Goal: Task Accomplishment & Management: Use online tool/utility

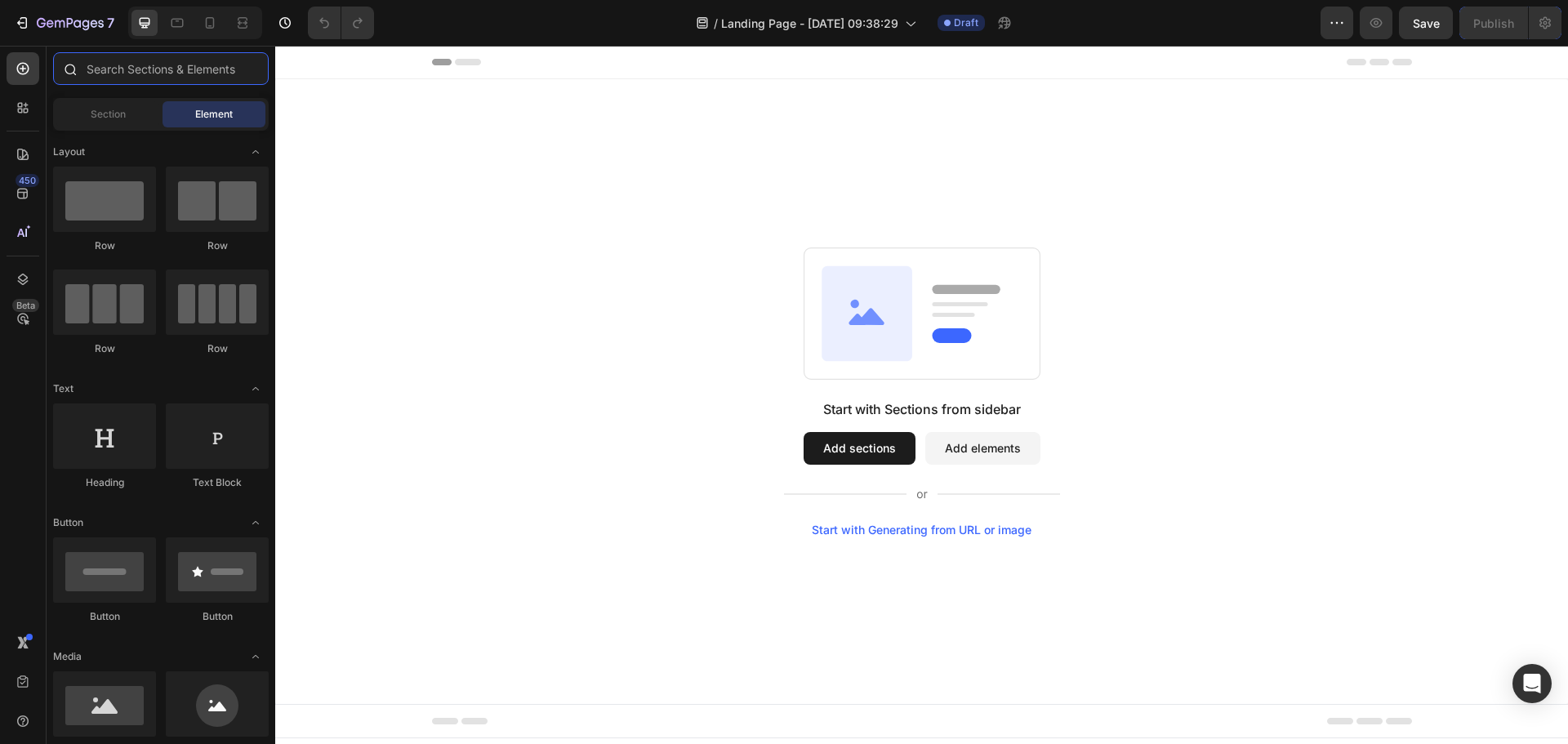
click at [216, 72] on input "text" at bounding box center [161, 68] width 216 height 32
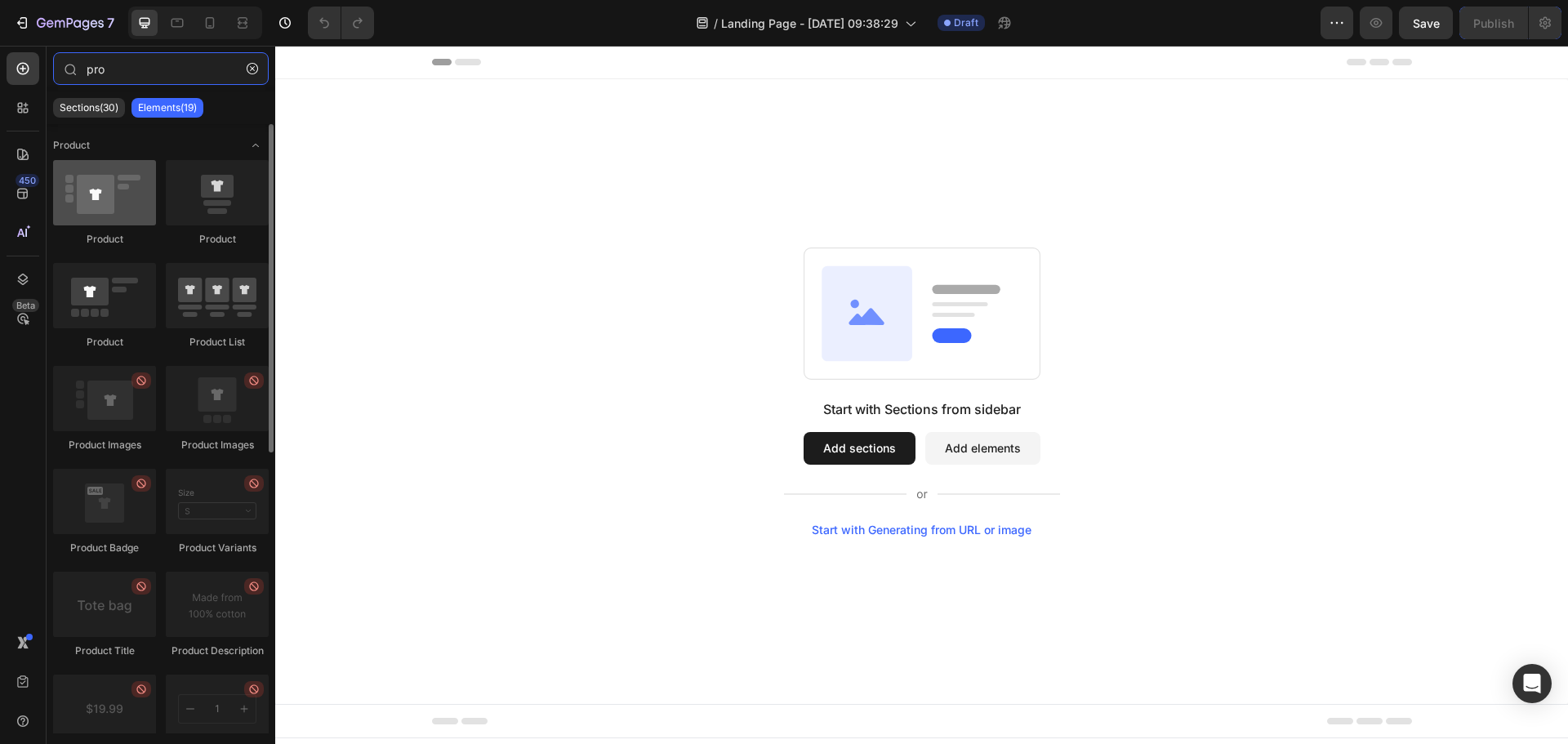
type input "pro"
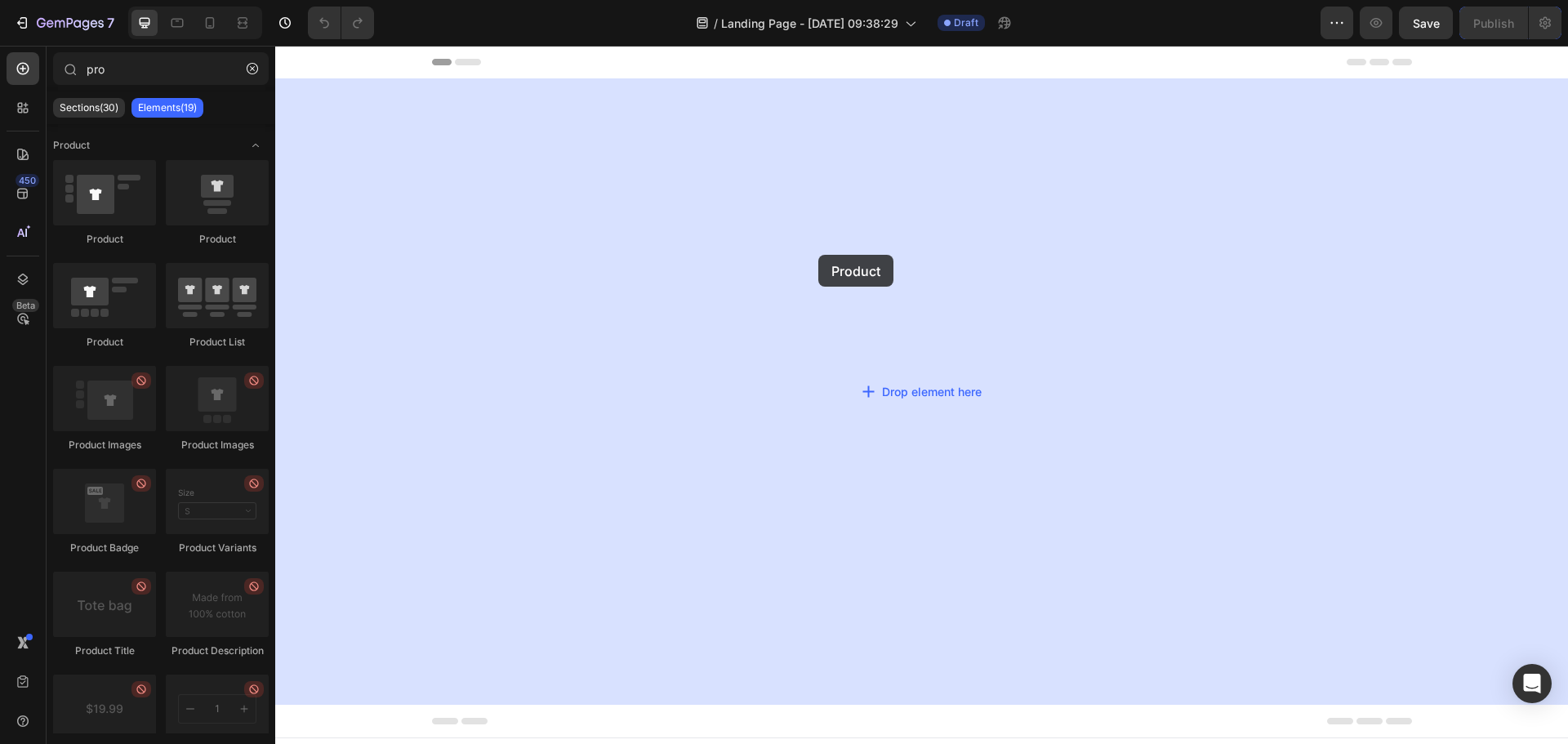
drag, startPoint x: 400, startPoint y: 251, endPoint x: 820, endPoint y: 255, distance: 420.0
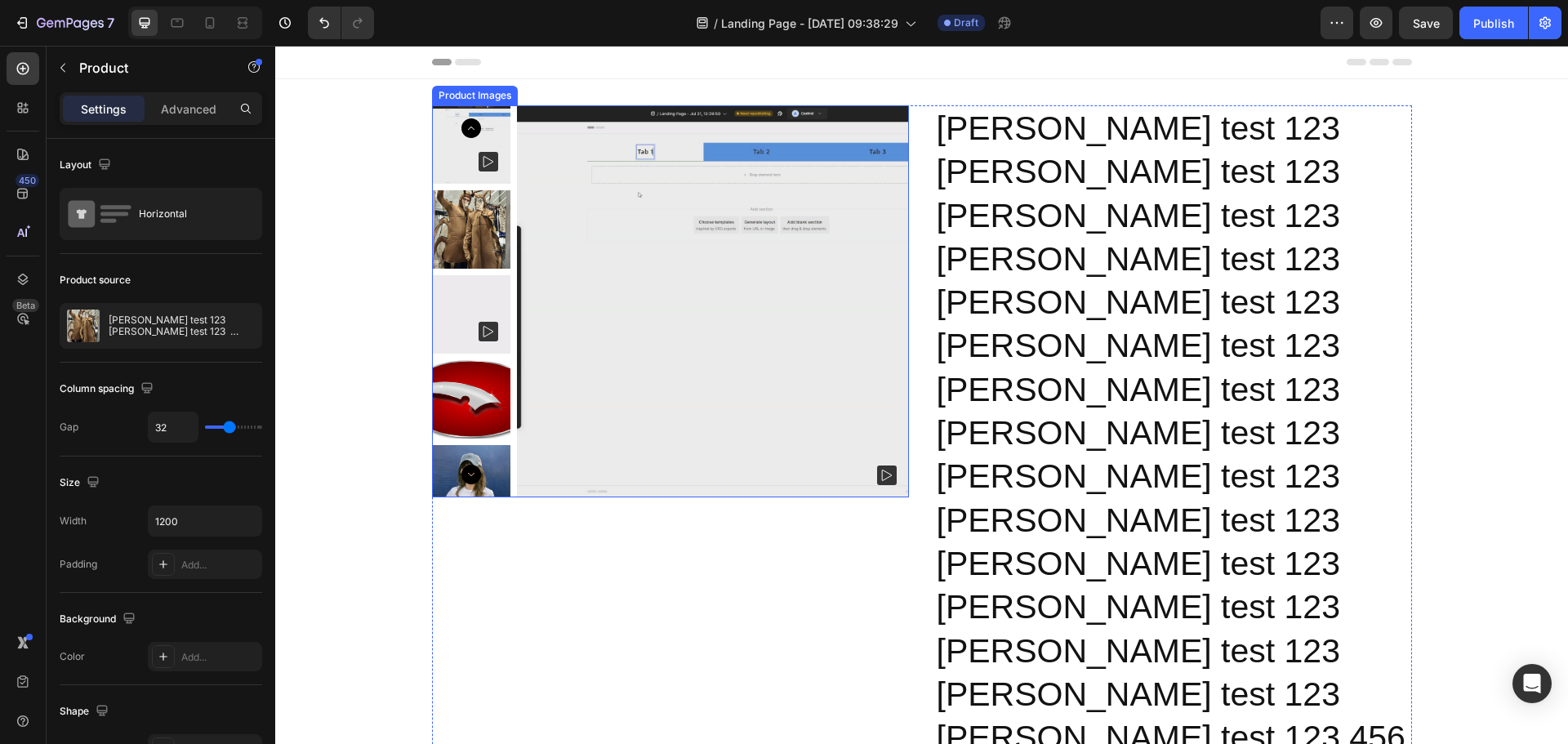
click at [701, 304] on img at bounding box center [712, 301] width 392 height 392
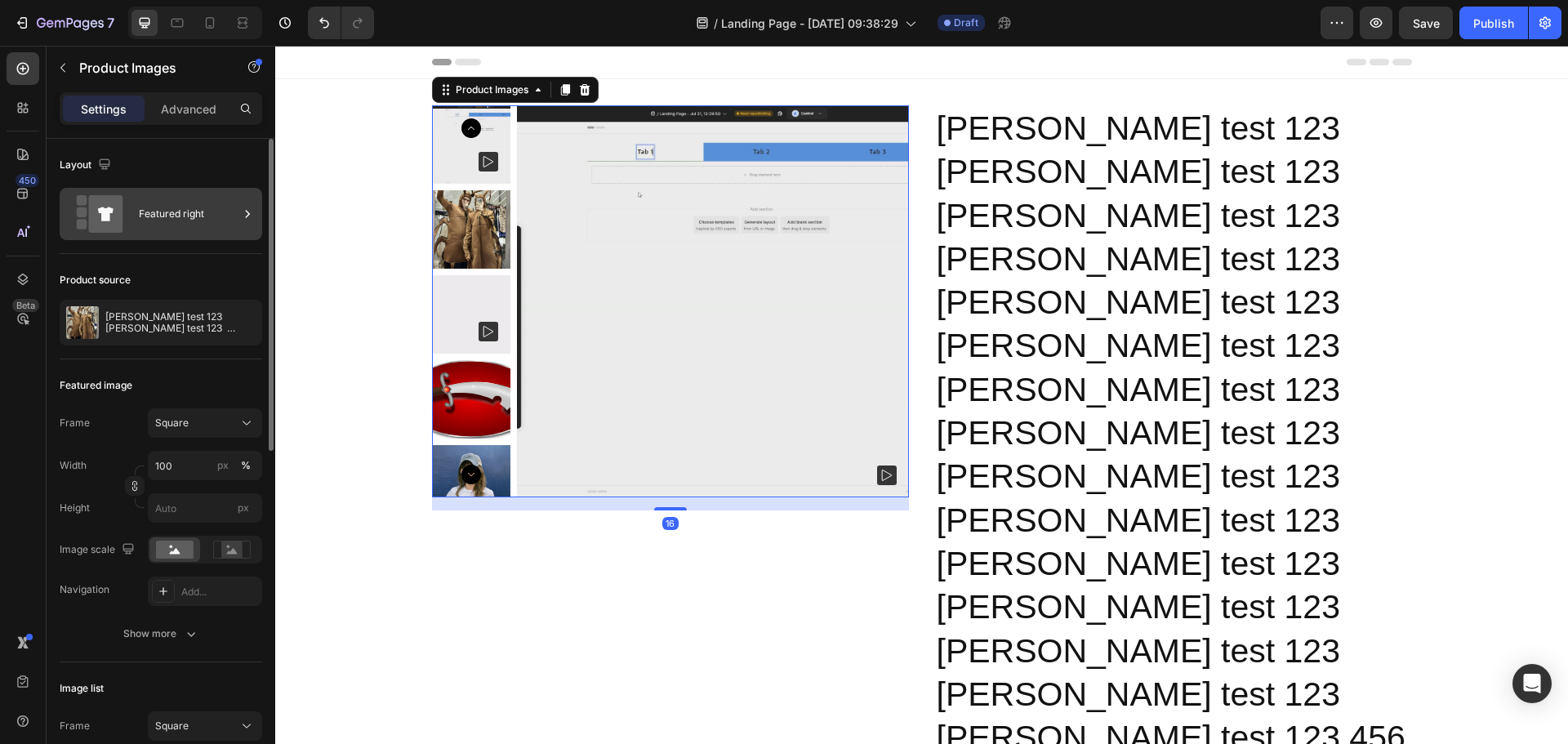
click at [246, 201] on div at bounding box center [247, 214] width 17 height 52
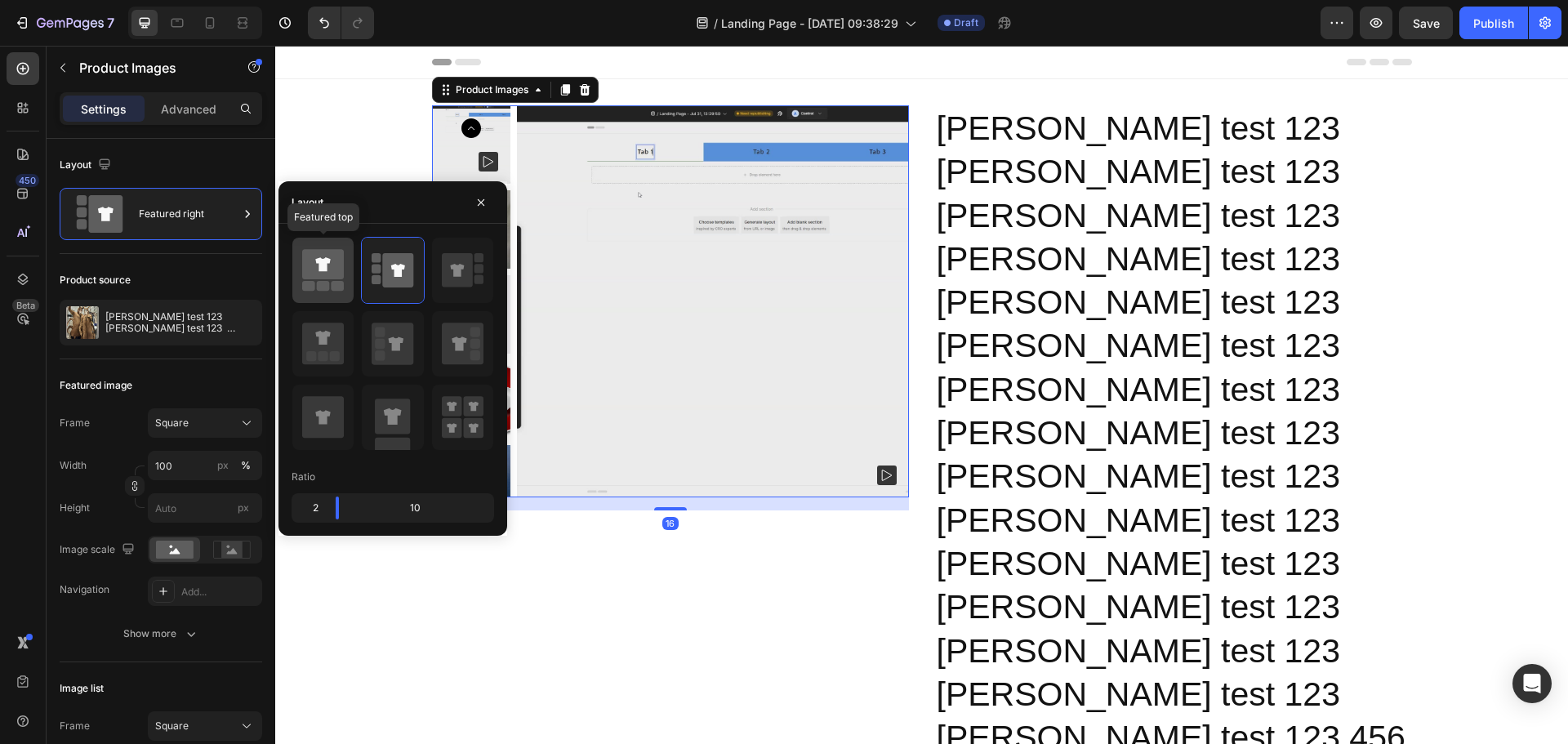
click at [332, 275] on icon at bounding box center [323, 264] width 42 height 31
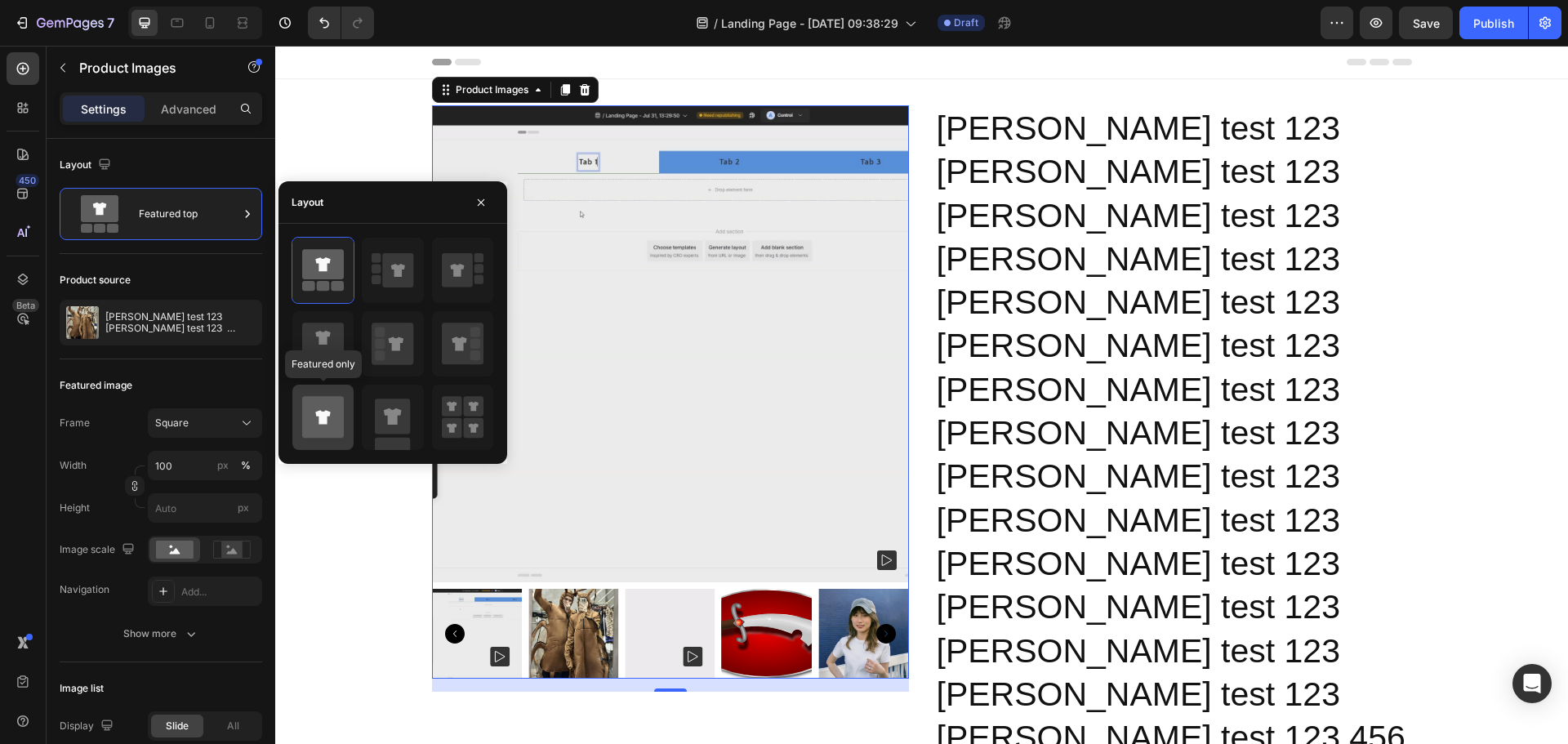
click at [335, 403] on icon at bounding box center [323, 417] width 42 height 42
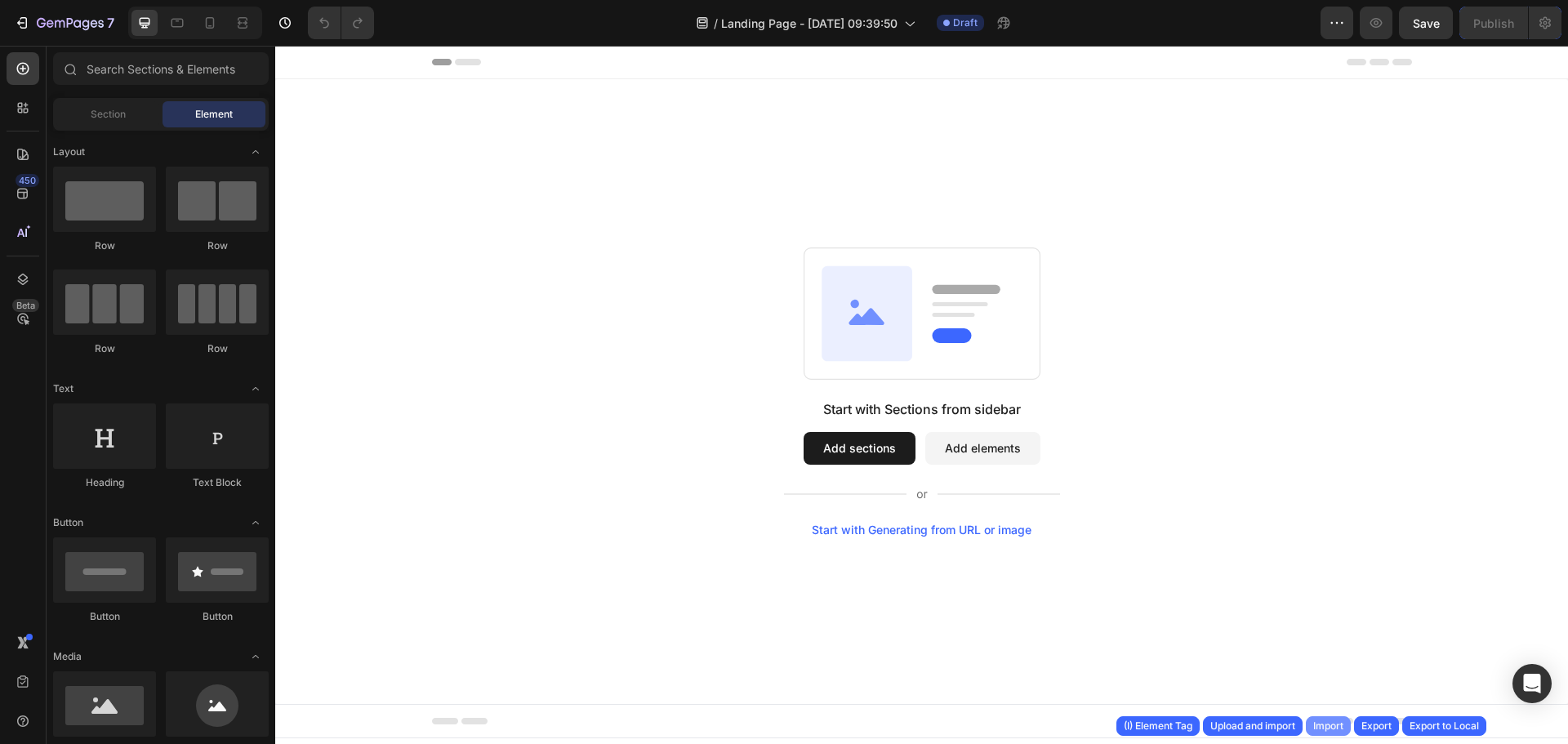
click at [1338, 726] on div "Import" at bounding box center [1328, 726] width 31 height 15
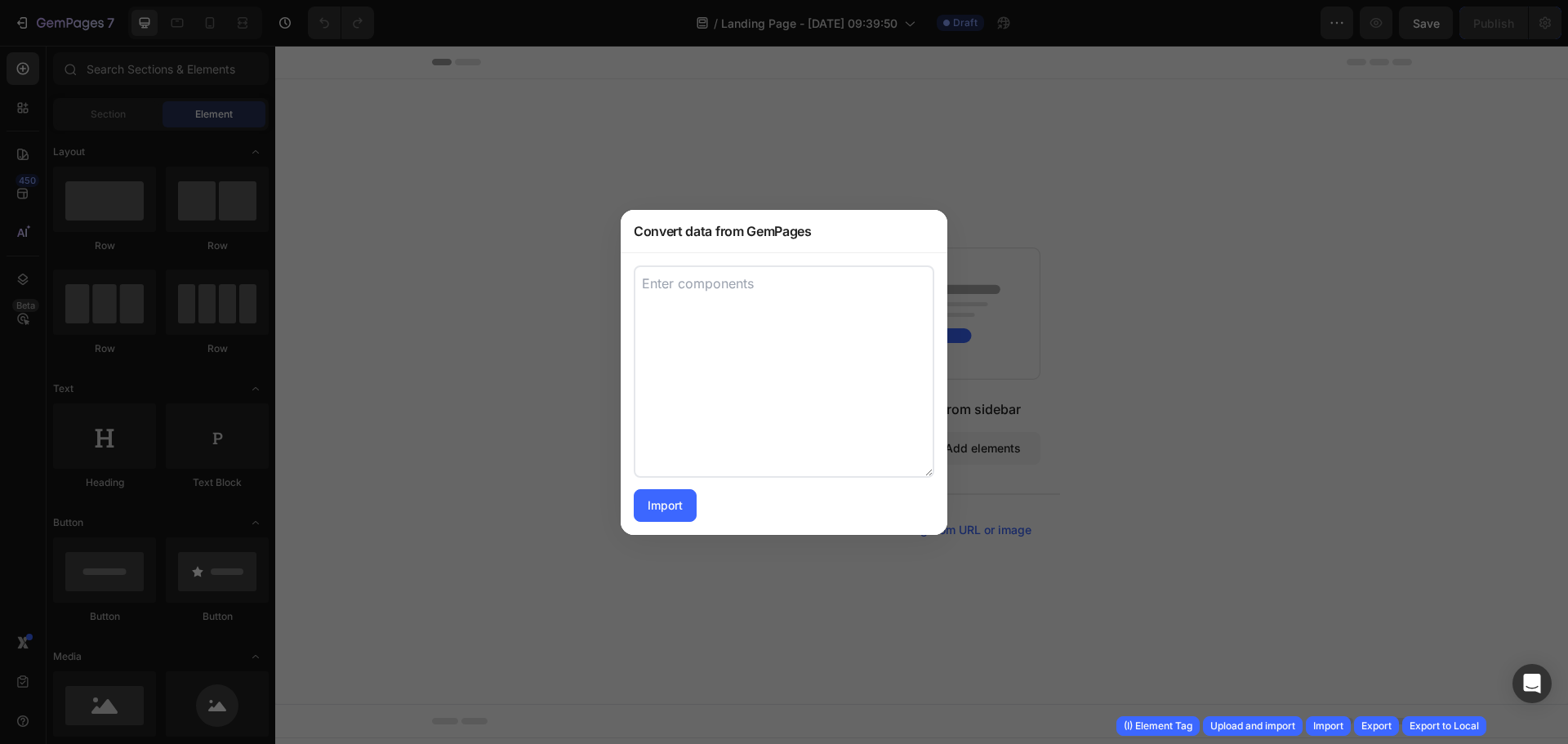
click at [746, 283] on textarea at bounding box center [784, 371] width 300 height 212
paste textarea "[{"uid":"ge073lzaYo","tag":"Section","label":"Section","settings":{"layout":{"d…"
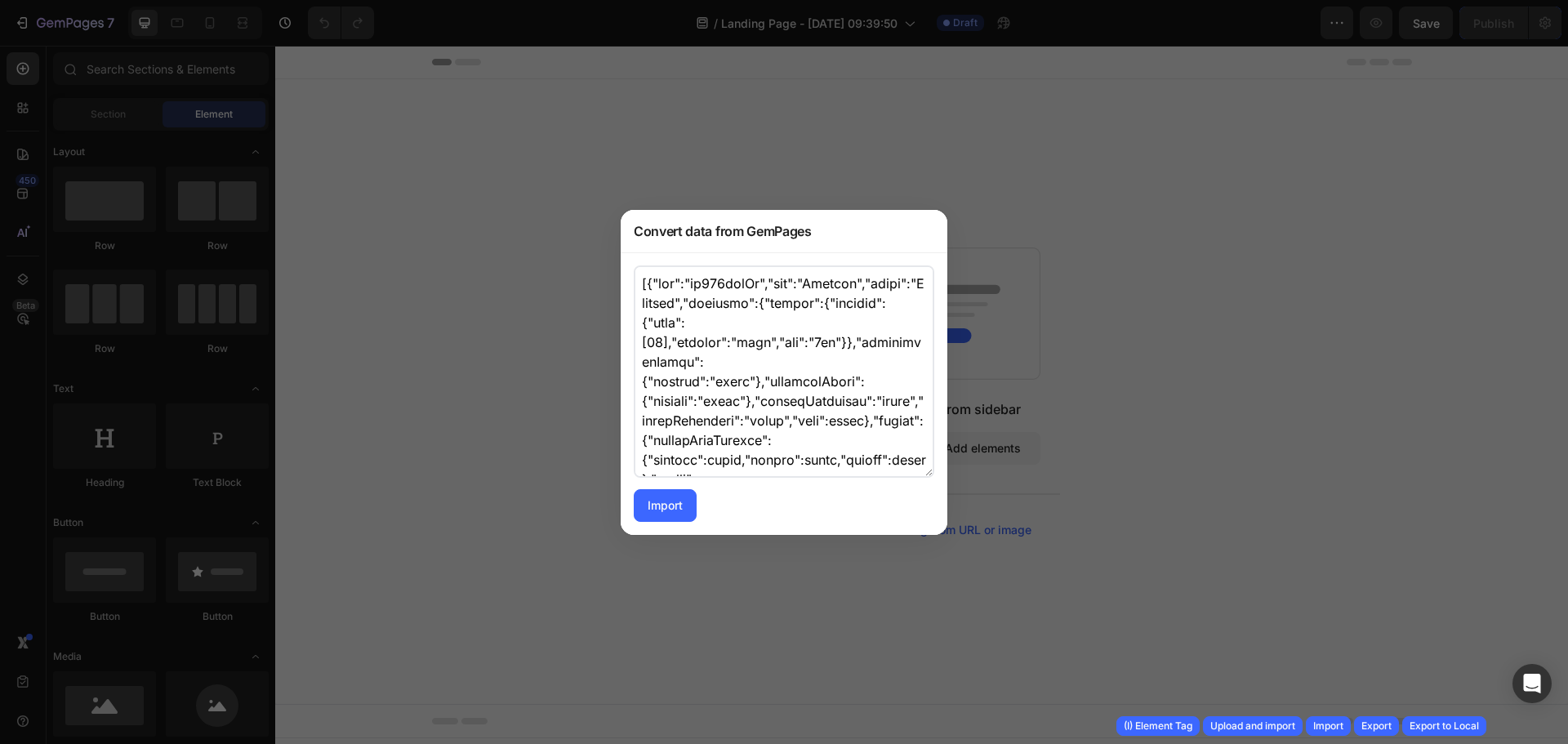
scroll to position [17559, 0]
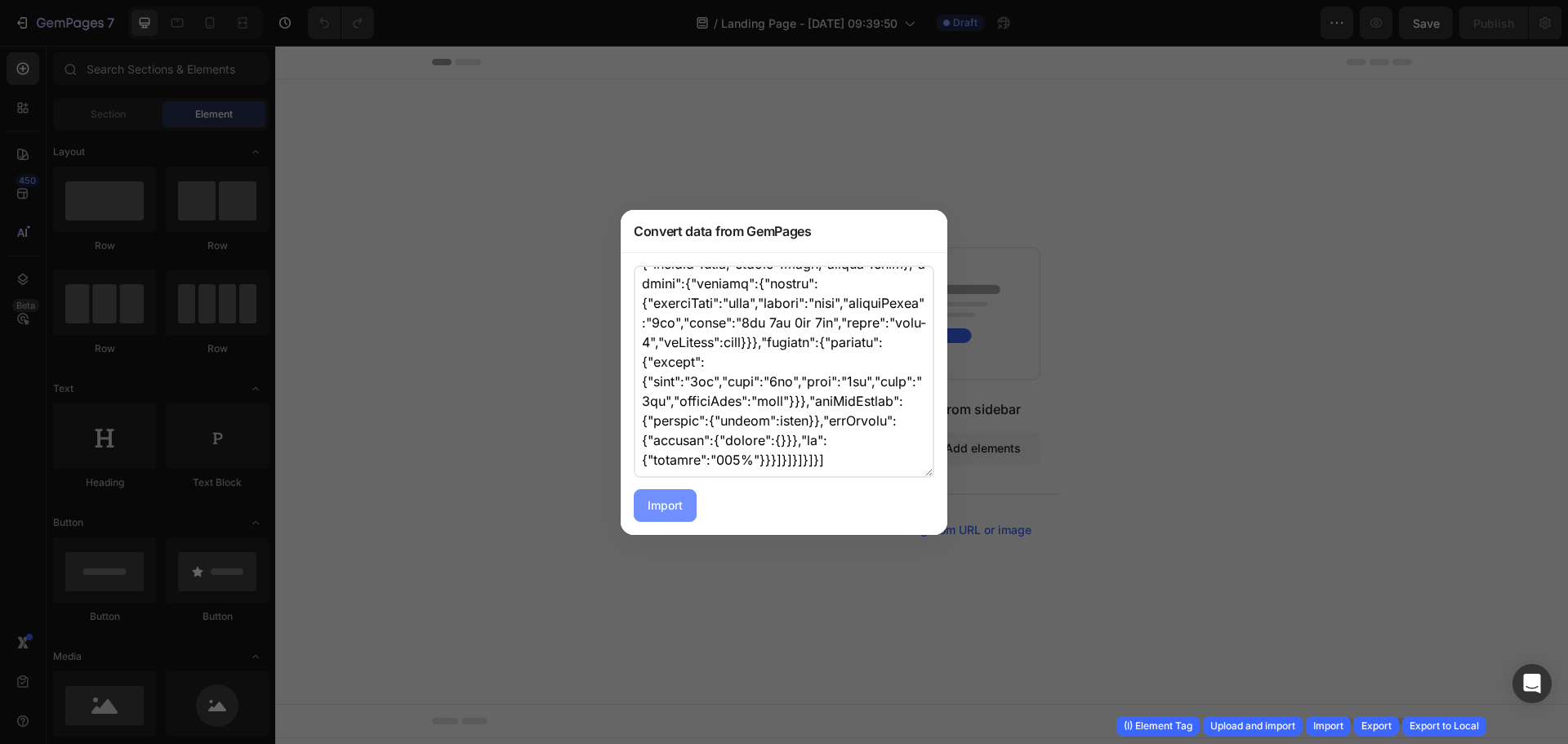
type textarea "[{"uid":"ge073lzaYo","tag":"Section","label":"Section","settings":{"layout":{"d…"
click at [660, 513] on button "Import" at bounding box center [665, 505] width 63 height 32
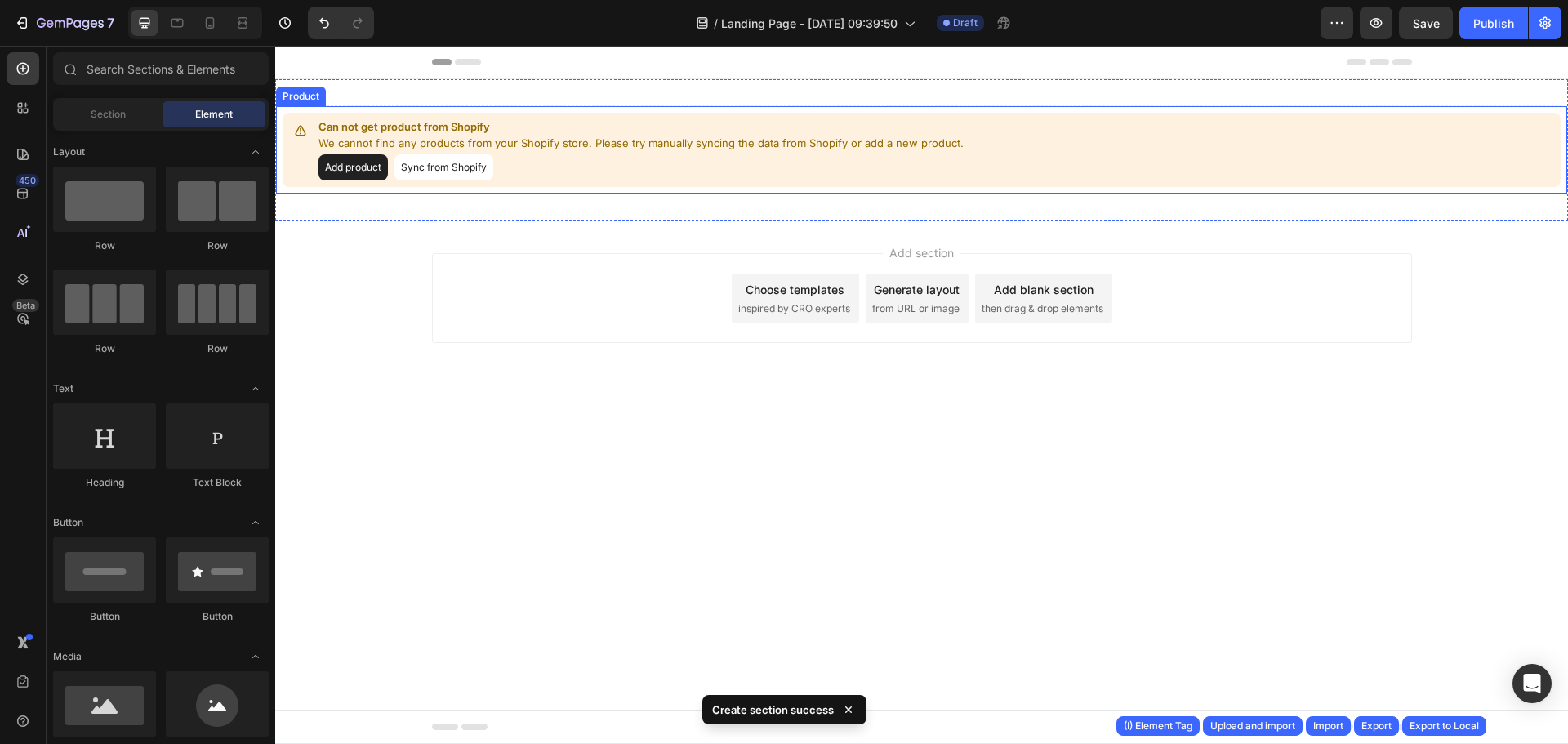
drag, startPoint x: 624, startPoint y: 148, endPoint x: 629, endPoint y: 168, distance: 20.6
click at [624, 149] on p "We cannot find any products from your Shopify store. Please try manually syncin…" at bounding box center [641, 143] width 645 height 17
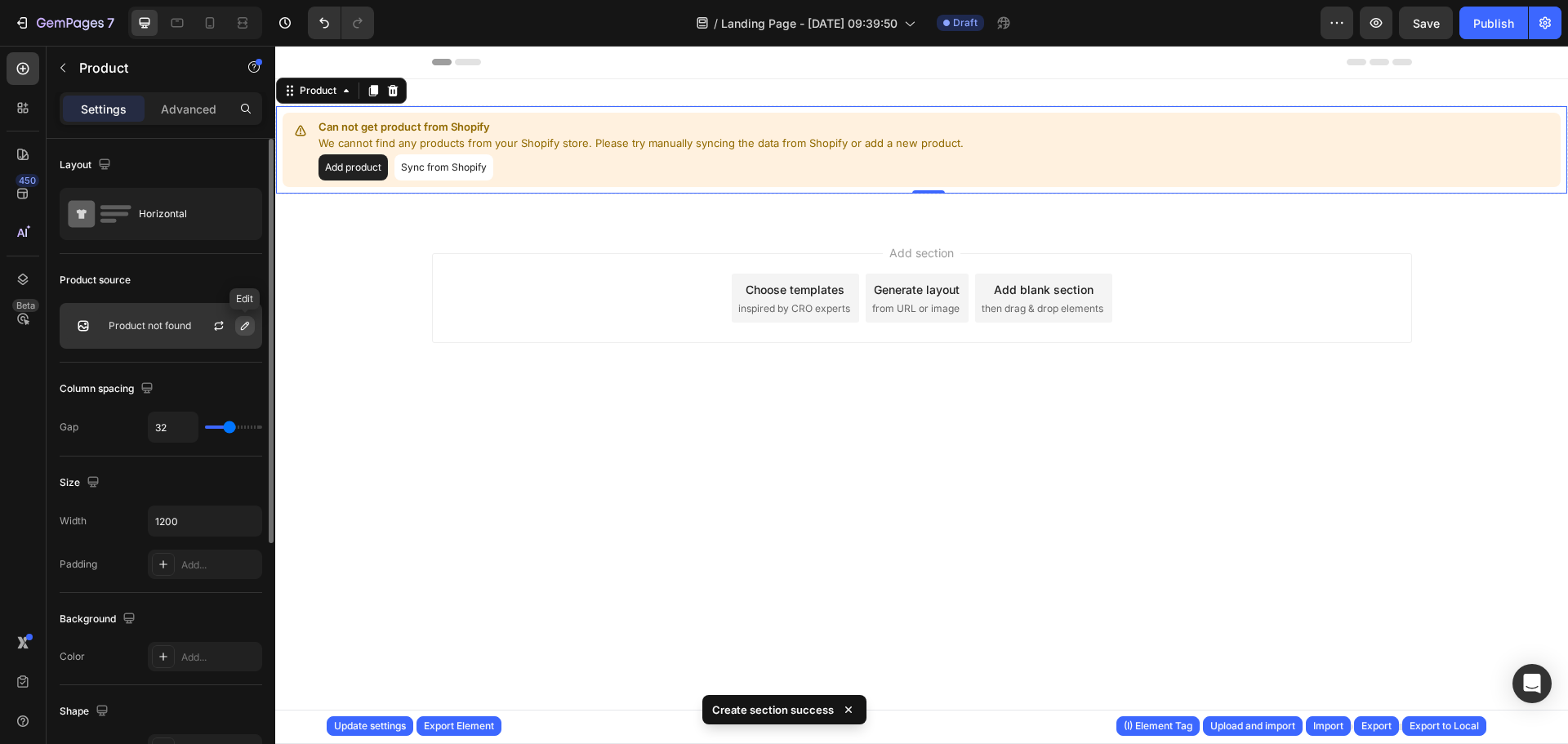
click at [245, 330] on icon "button" at bounding box center [244, 326] width 13 height 13
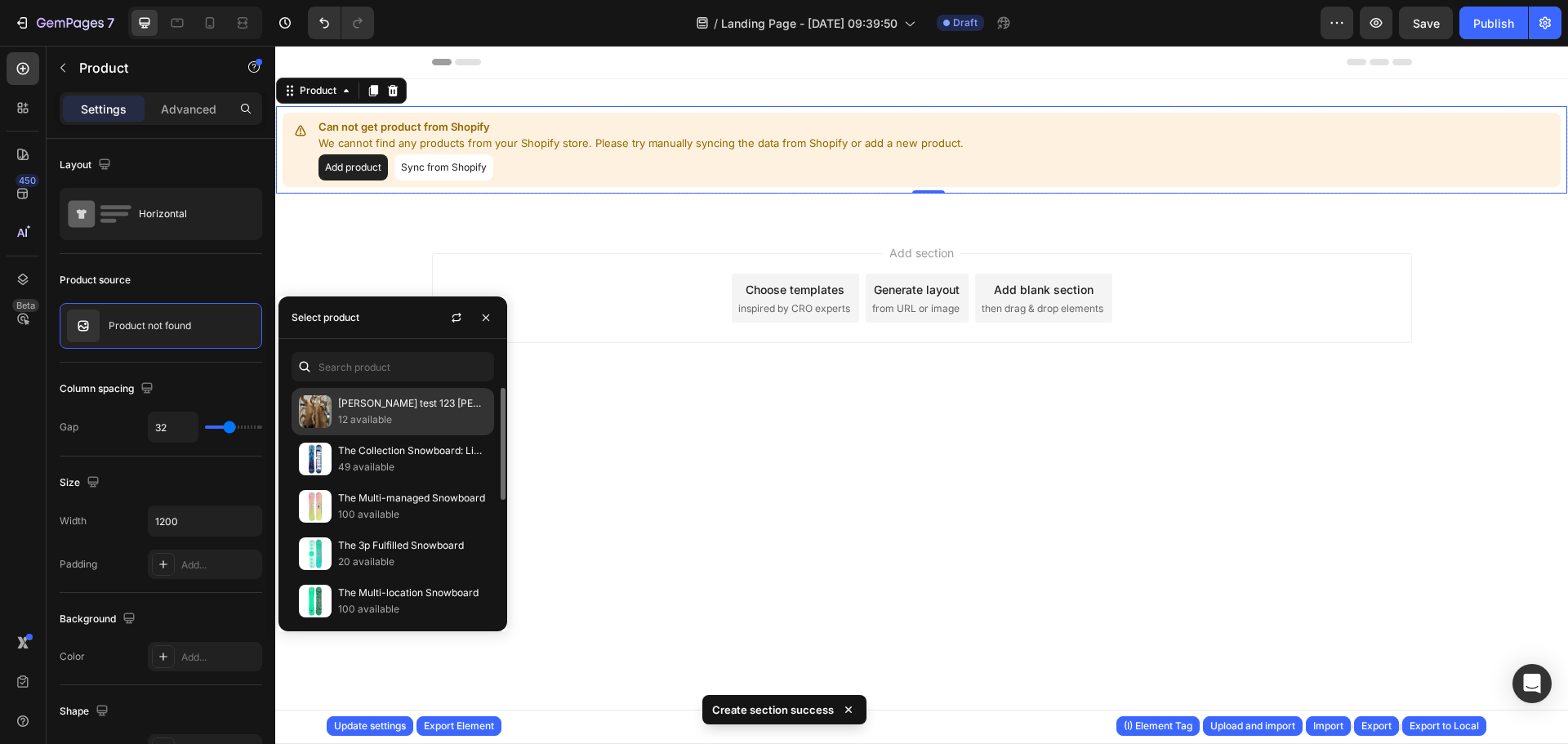
click at [430, 406] on p "[PERSON_NAME] test 123 [PERSON_NAME] test 123 [PERSON_NAME] test 123 [PERSON_NA…" at bounding box center [412, 403] width 148 height 17
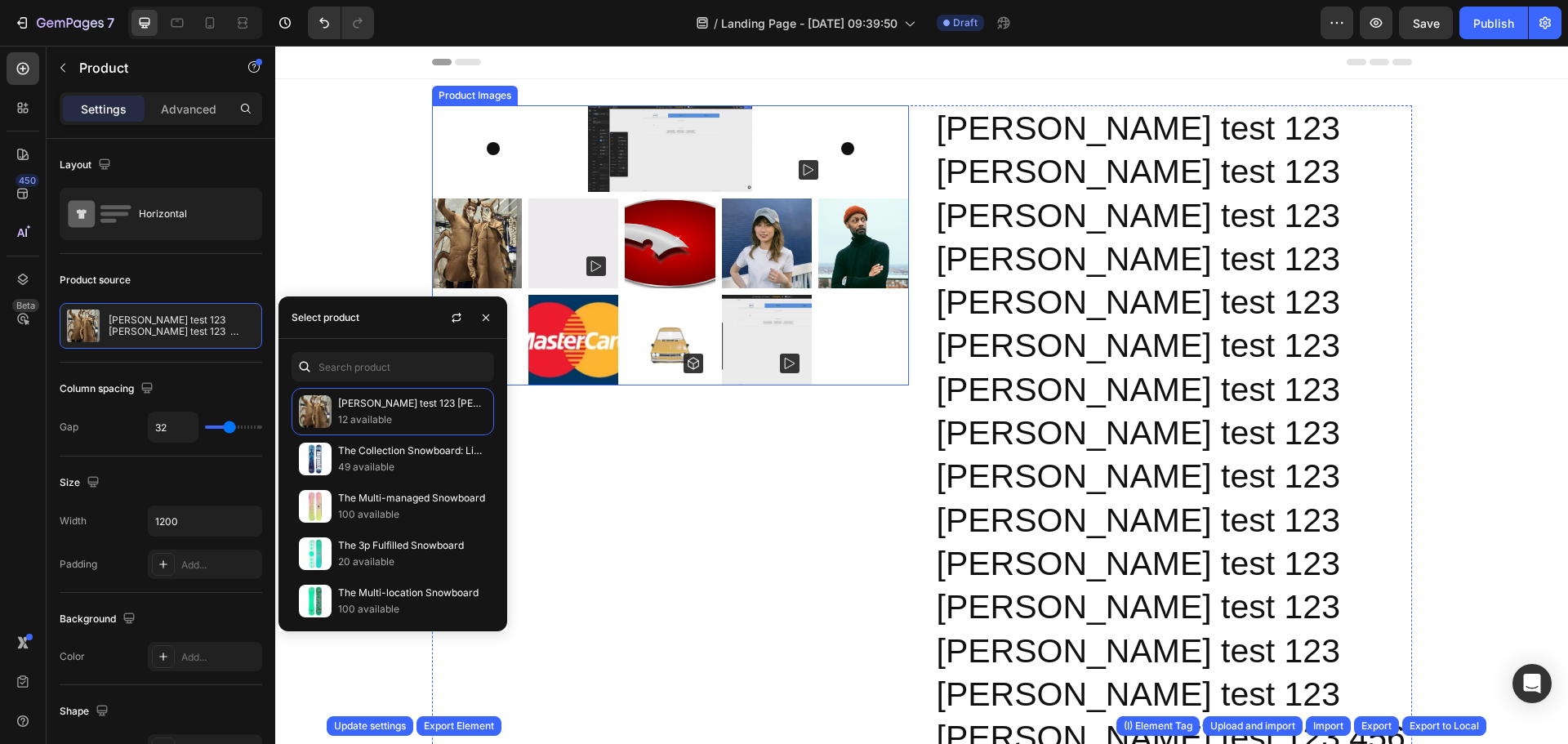
click at [773, 209] on img at bounding box center [767, 243] width 90 height 90
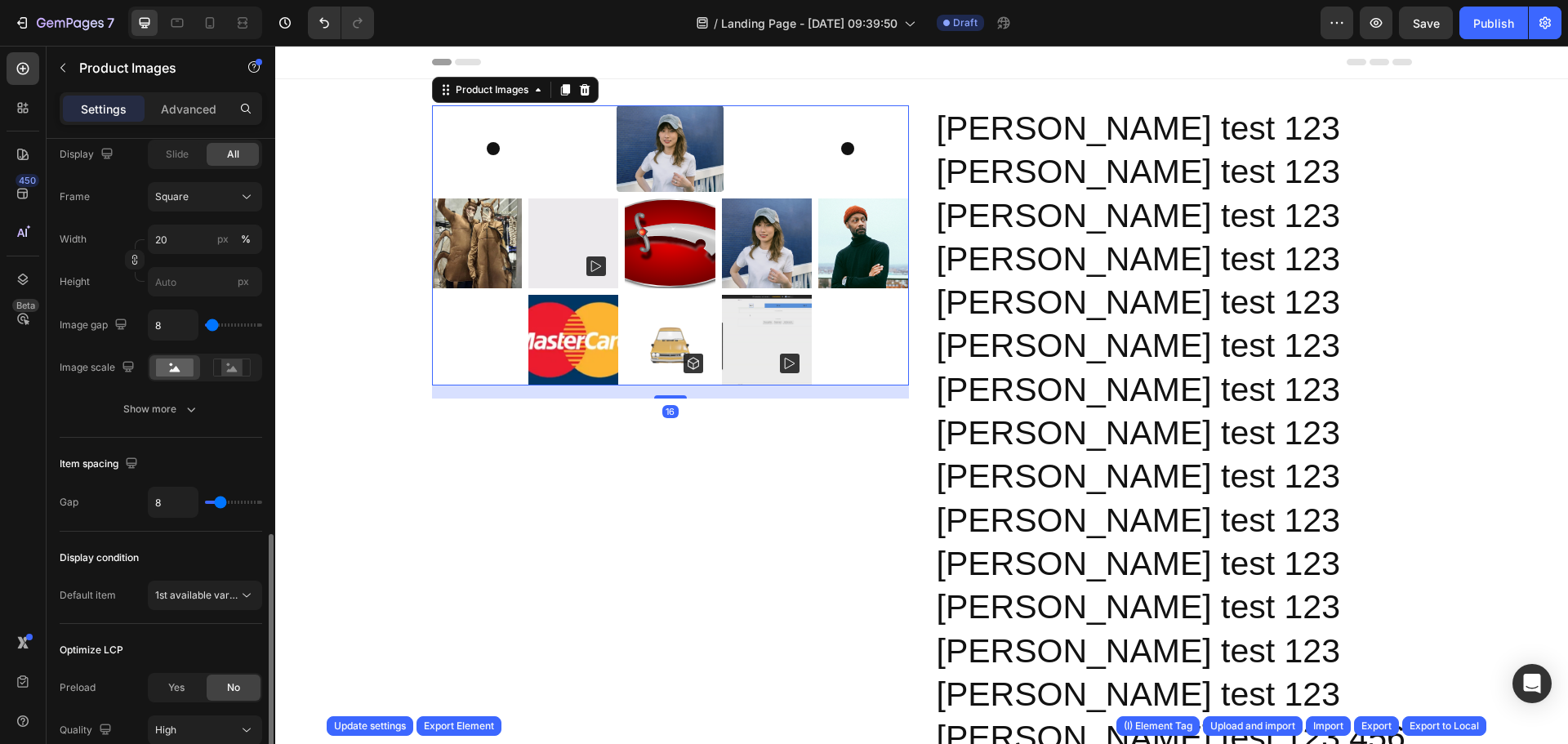
scroll to position [653, 0]
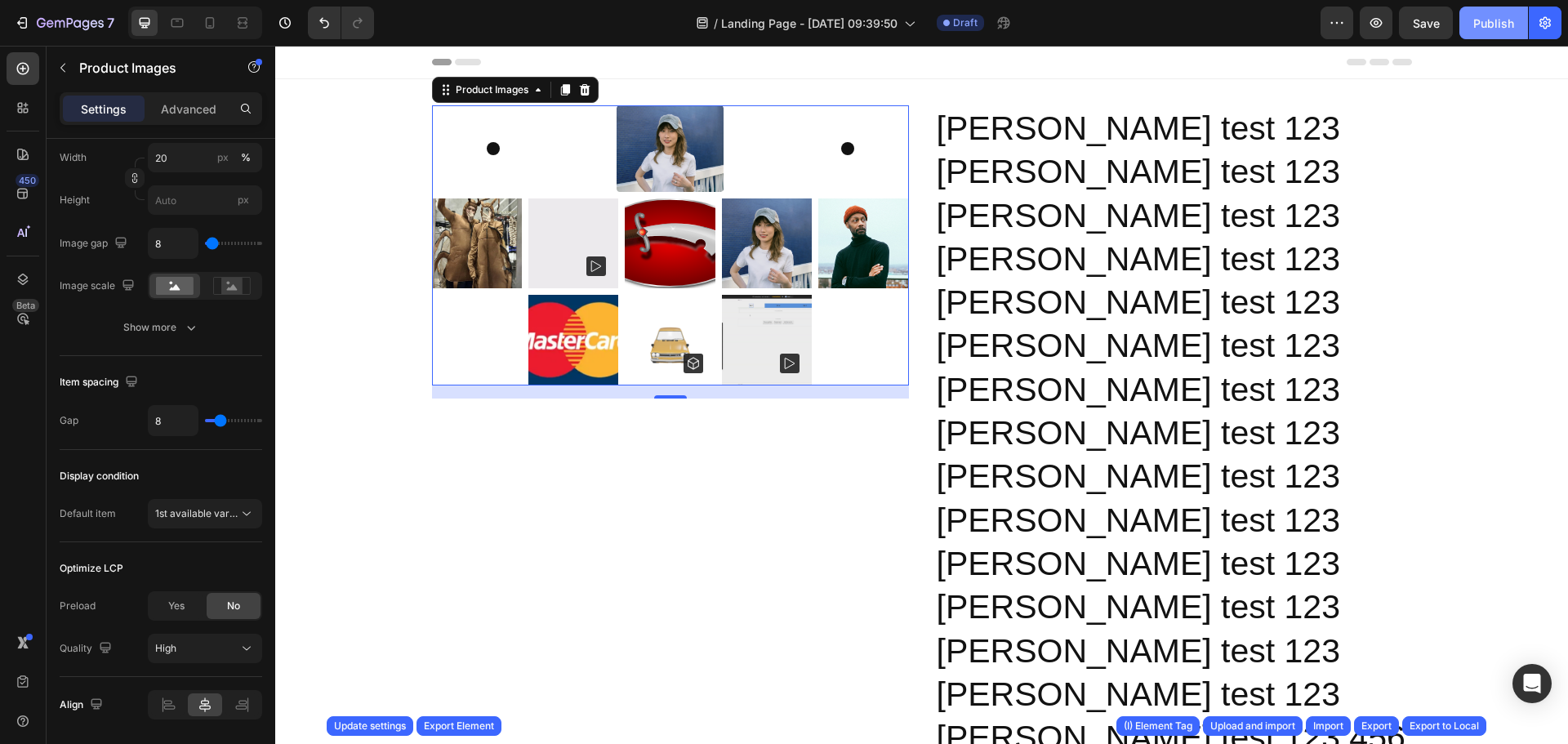
click at [1476, 29] on div "Publish" at bounding box center [1494, 24] width 41 height 17
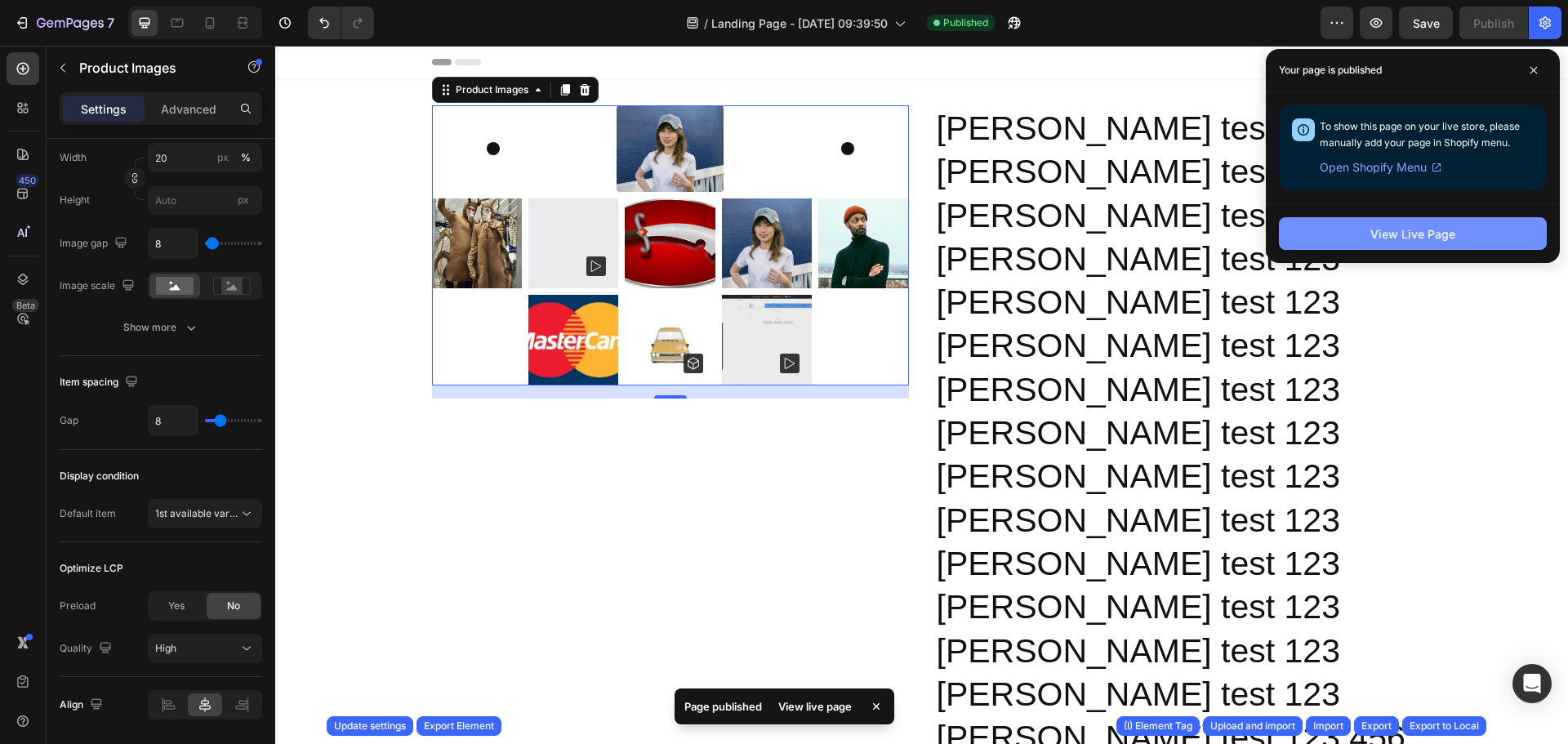
click at [1416, 238] on div "View Live Page" at bounding box center [1413, 234] width 85 height 17
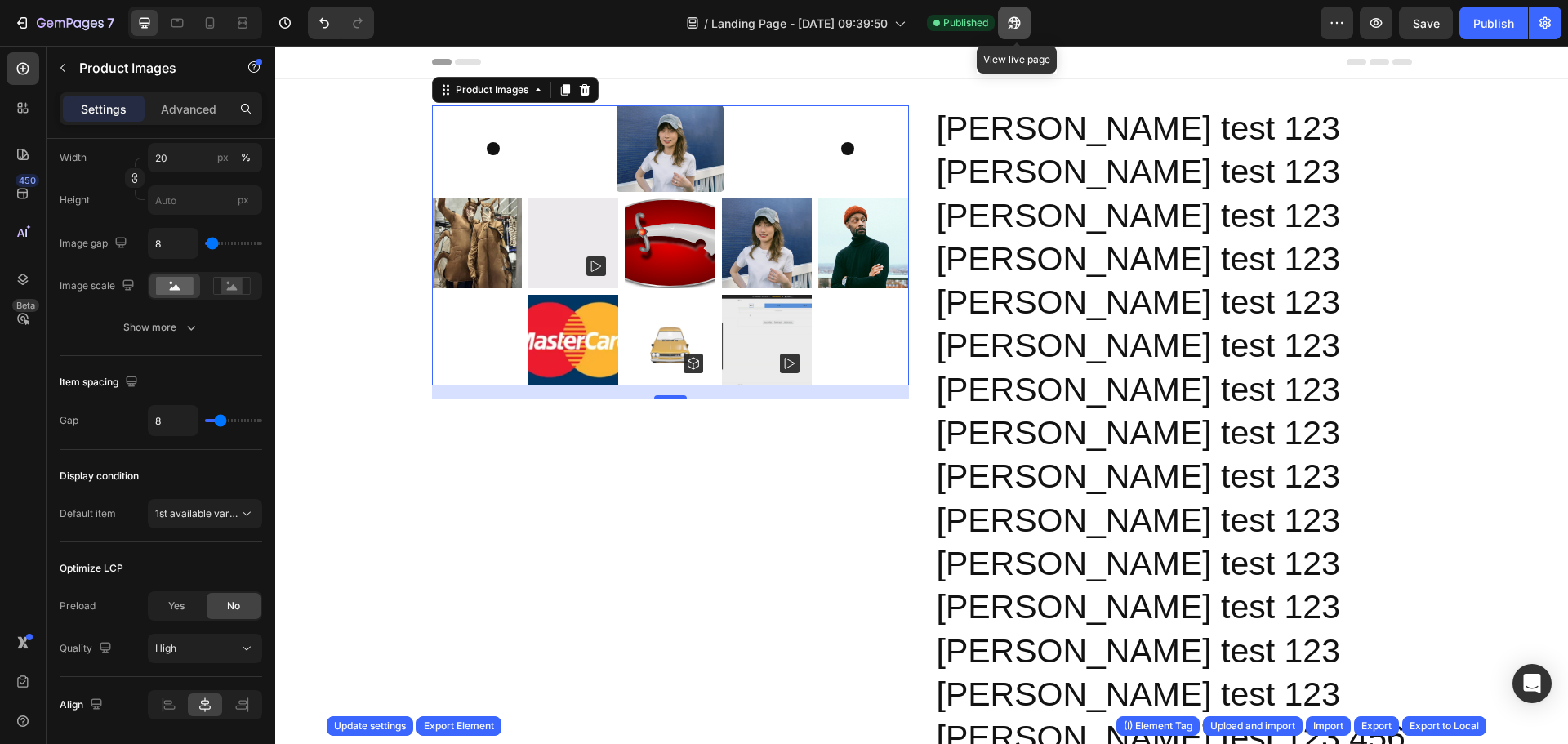
click at [1012, 26] on icon "button" at bounding box center [1009, 26] width 4 height 4
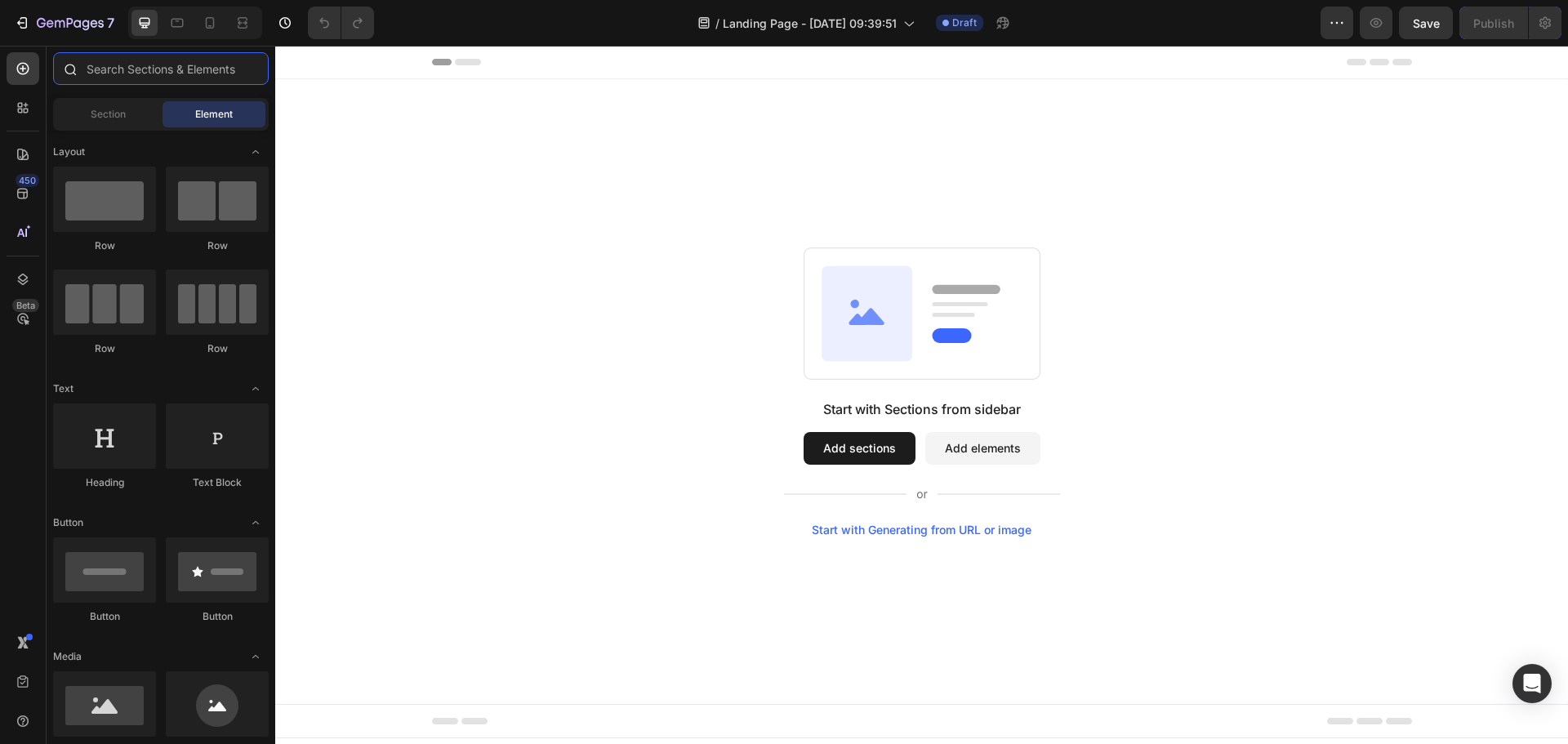
click at [203, 67] on input "text" at bounding box center [161, 68] width 216 height 32
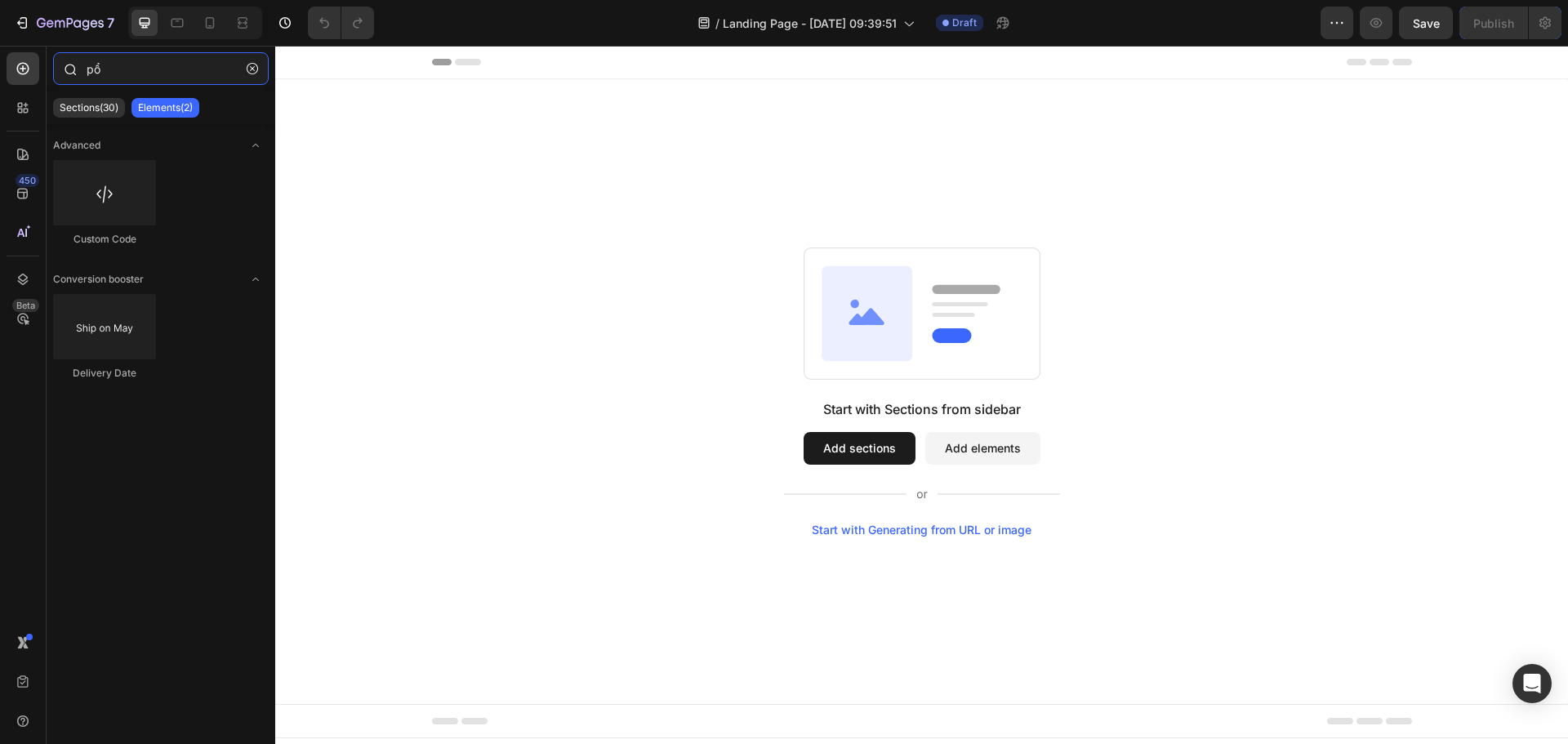
type input "p"
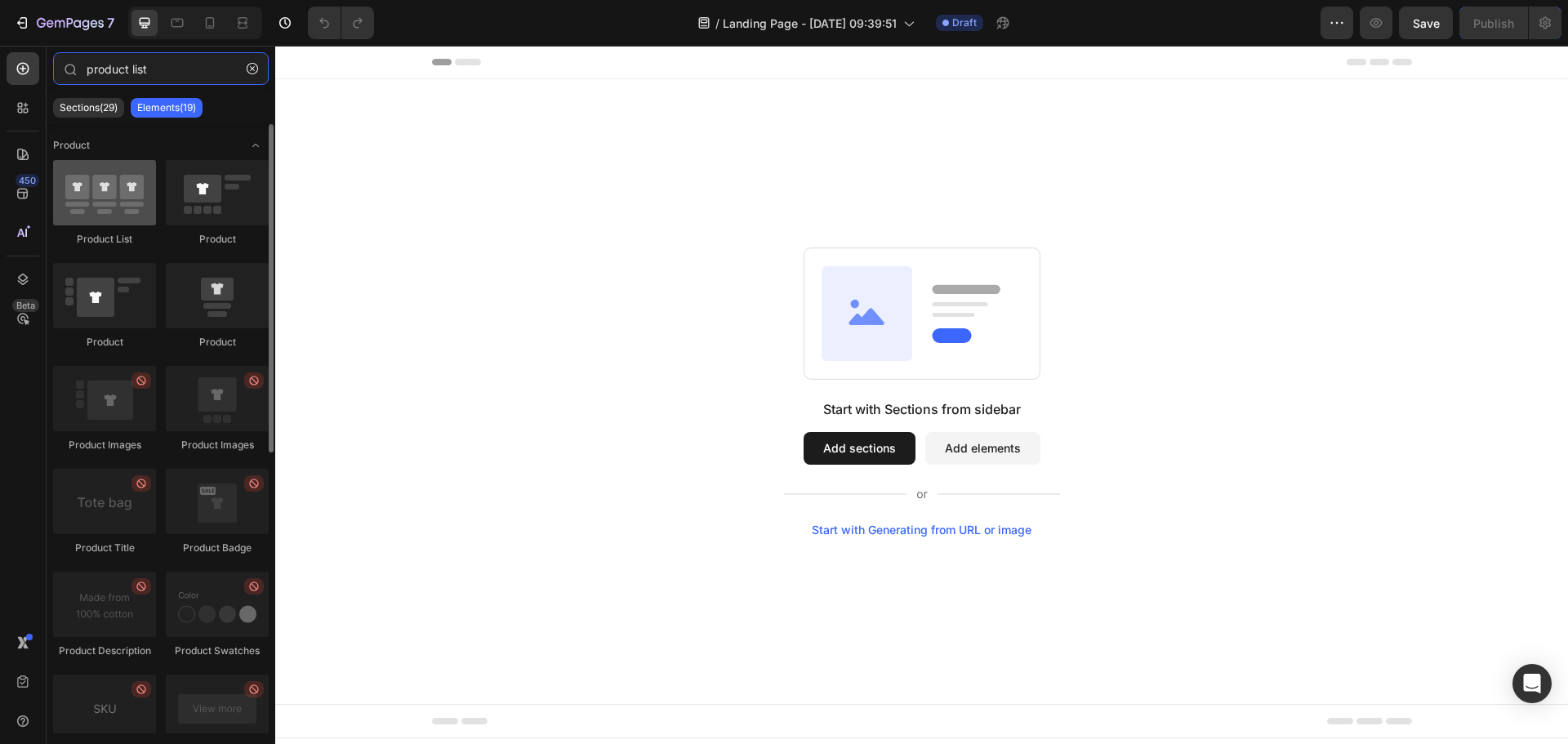
type input "product list"
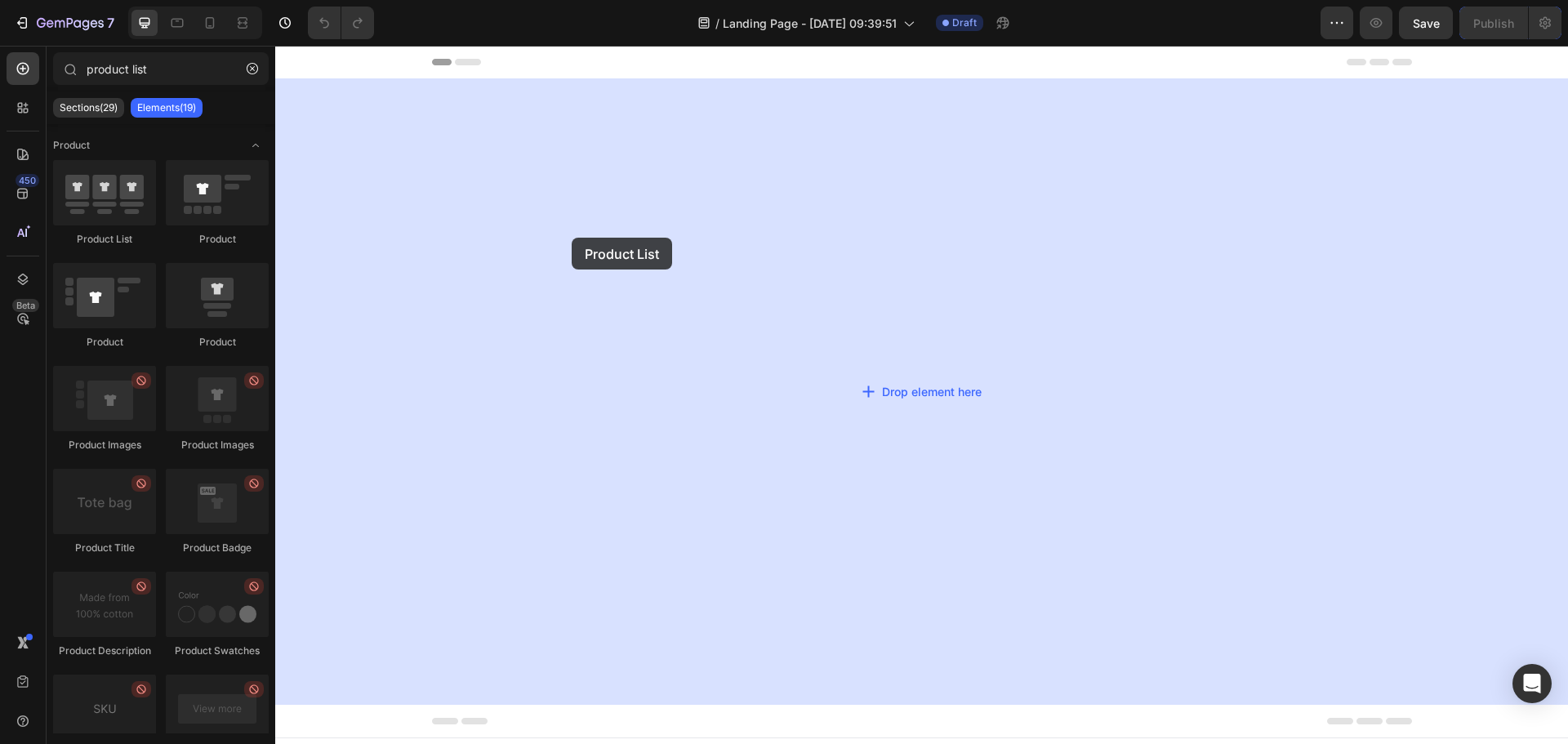
drag, startPoint x: 386, startPoint y: 230, endPoint x: 309, endPoint y: 199, distance: 83.0
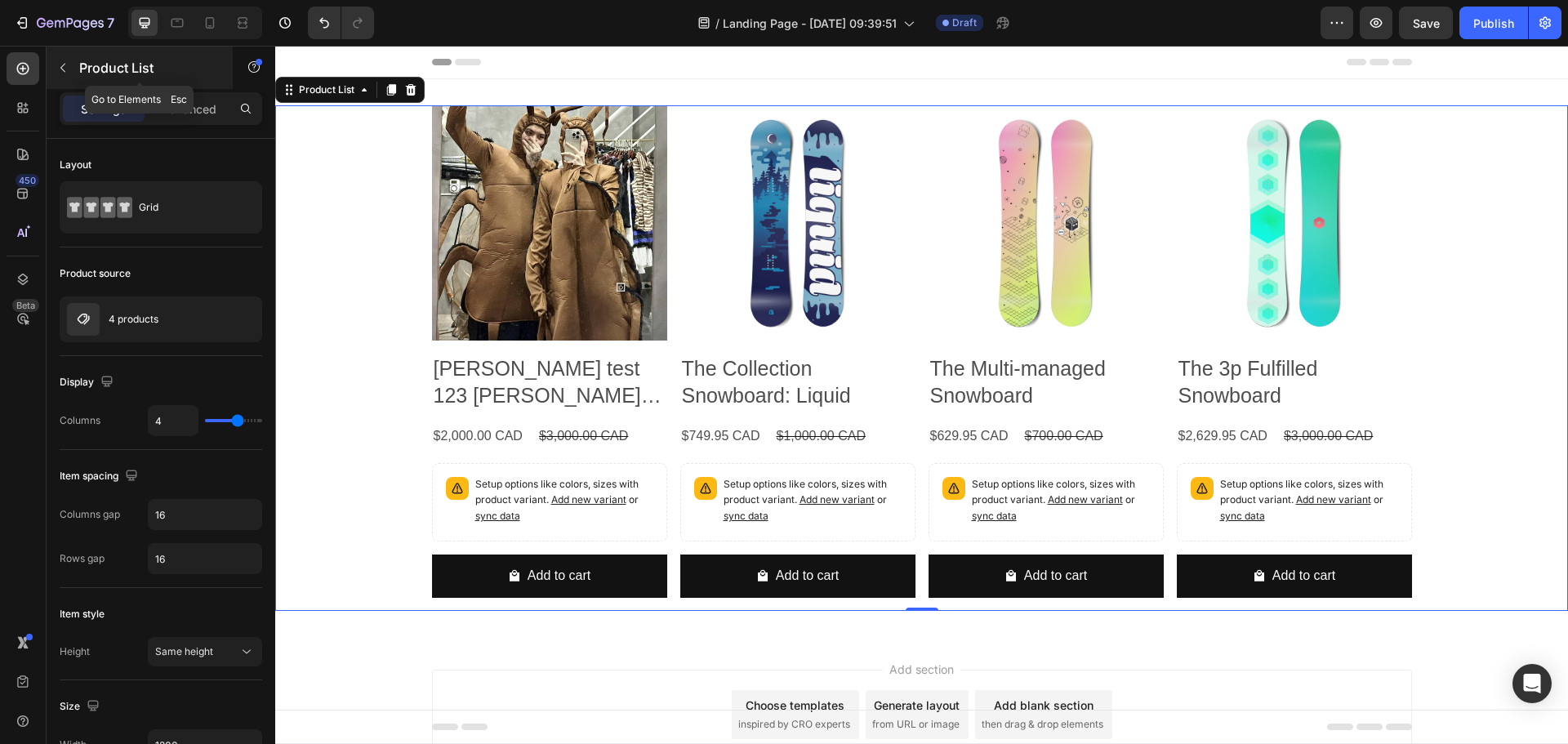
click at [64, 69] on icon "button" at bounding box center [63, 67] width 13 height 13
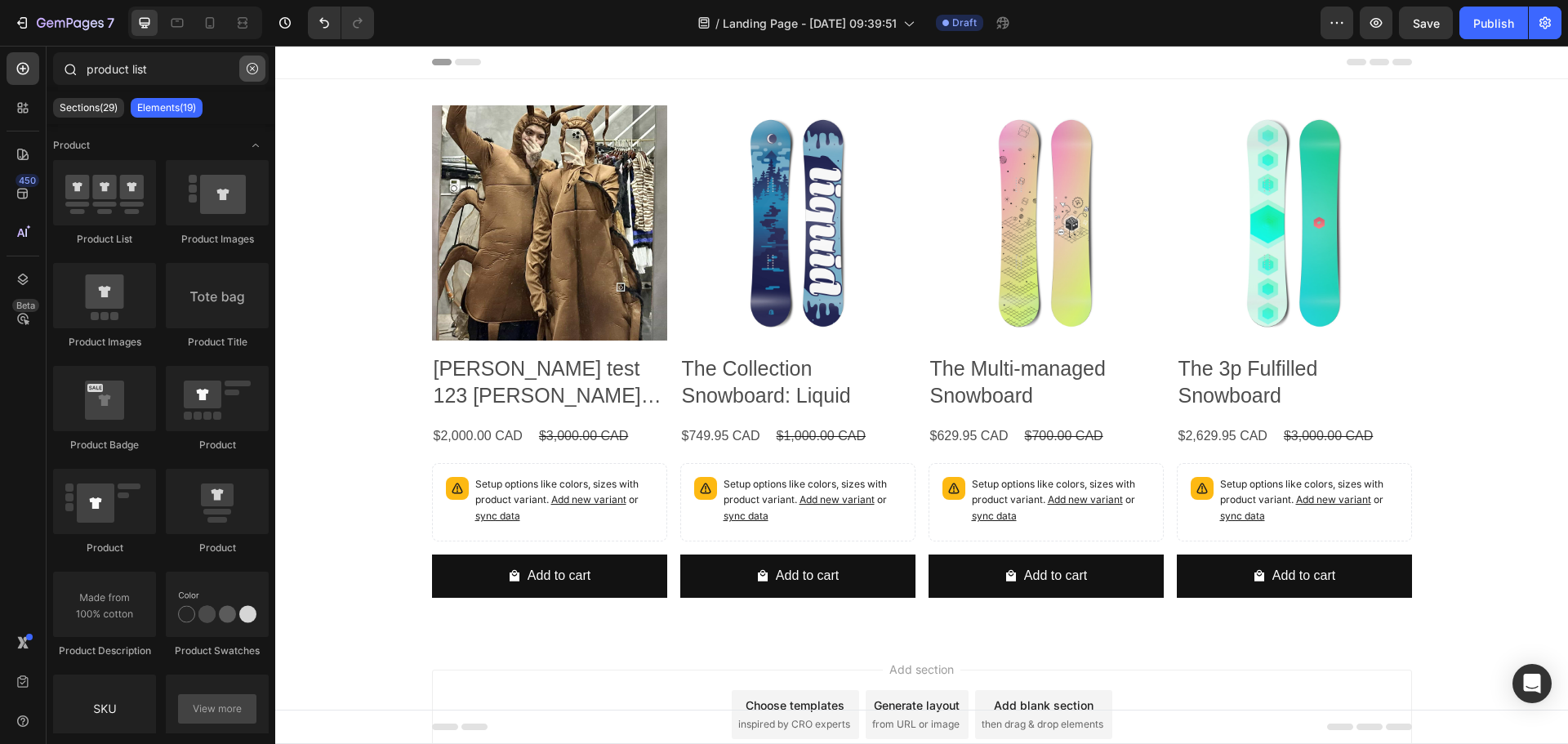
click at [252, 71] on icon "button" at bounding box center [252, 68] width 11 height 11
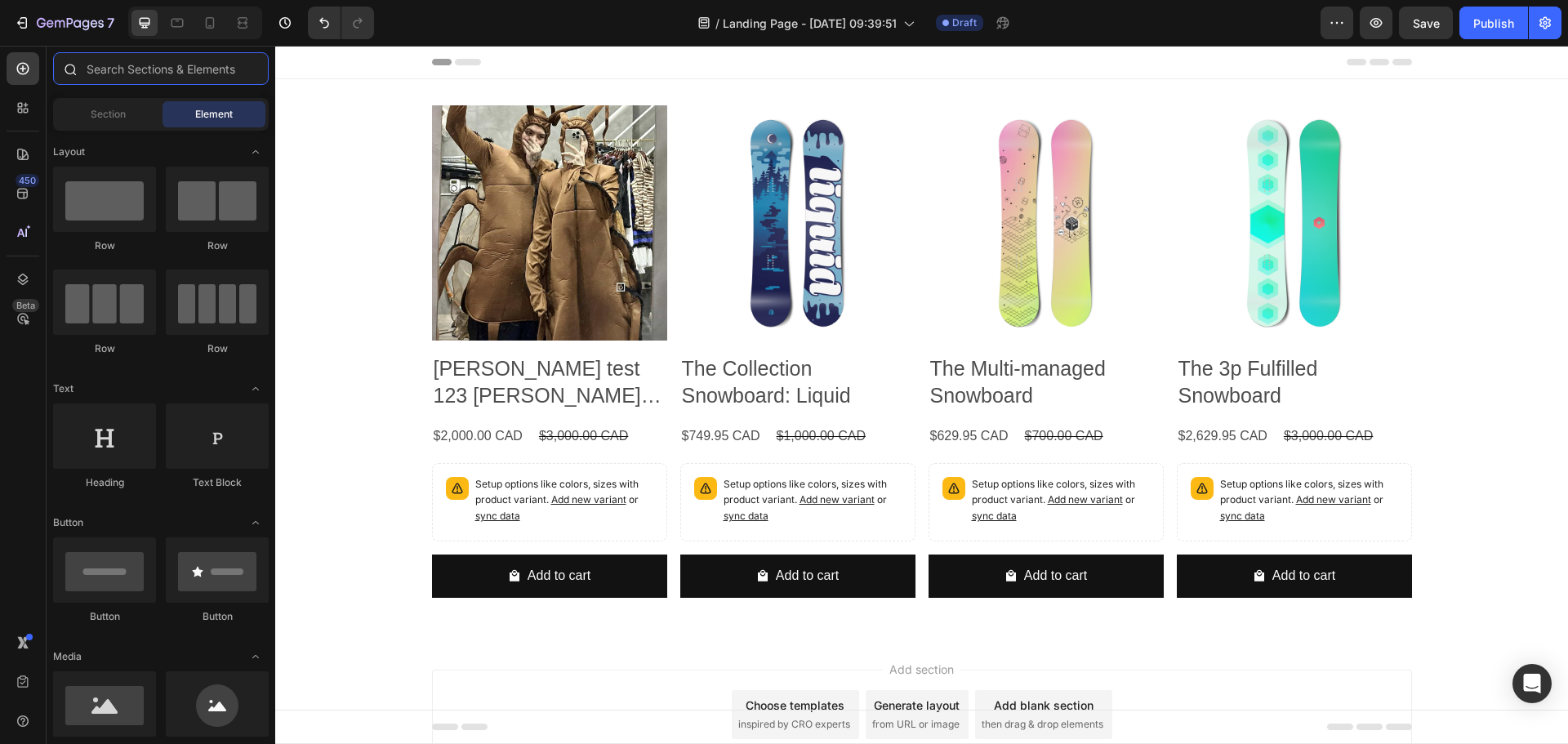
click at [196, 66] on input "text" at bounding box center [161, 68] width 216 height 32
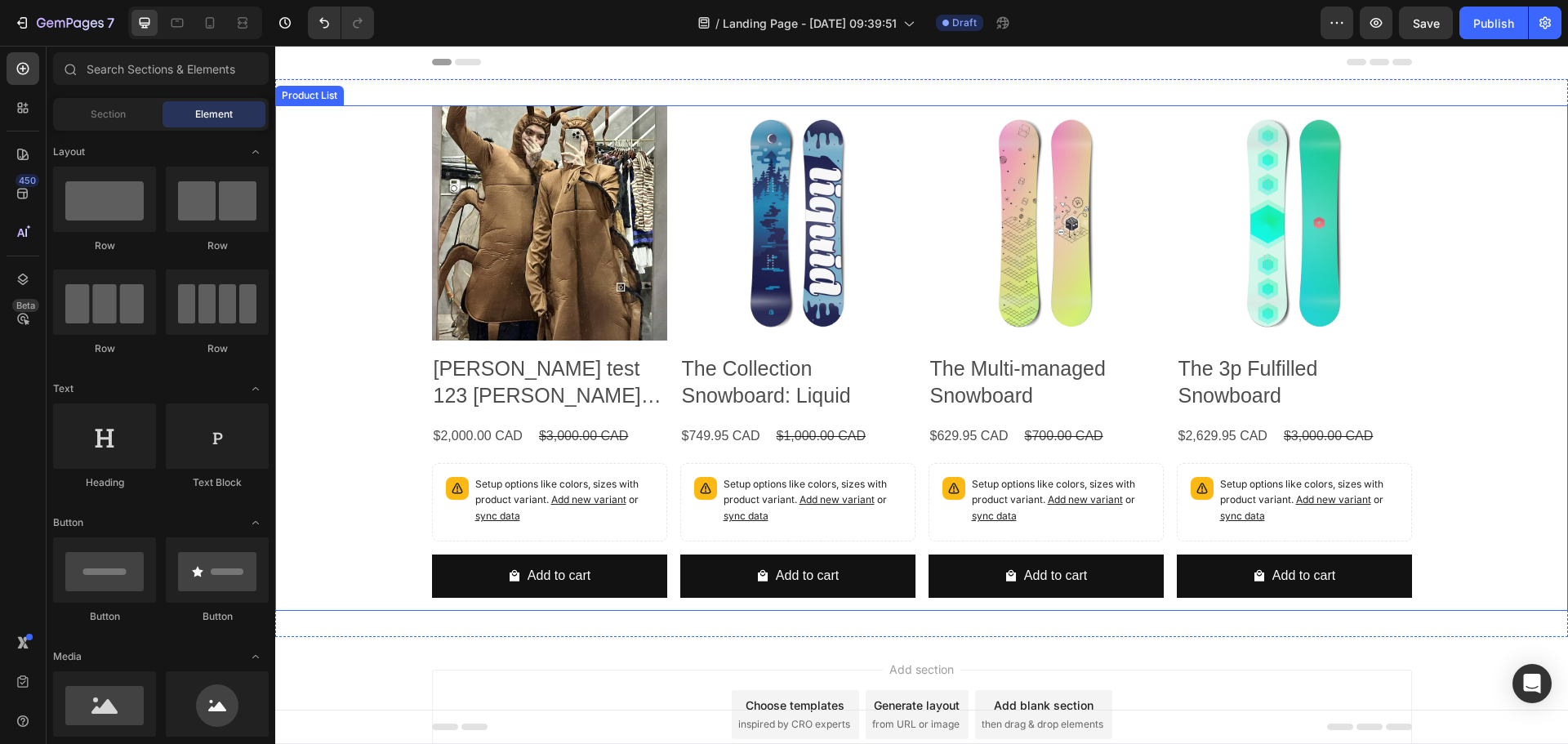
click at [350, 279] on div "Product Images Lisa test 123 Lisa test 123 Lisa test 123 Lisa test 123 Lisa tes…" at bounding box center [921, 358] width 1293 height 506
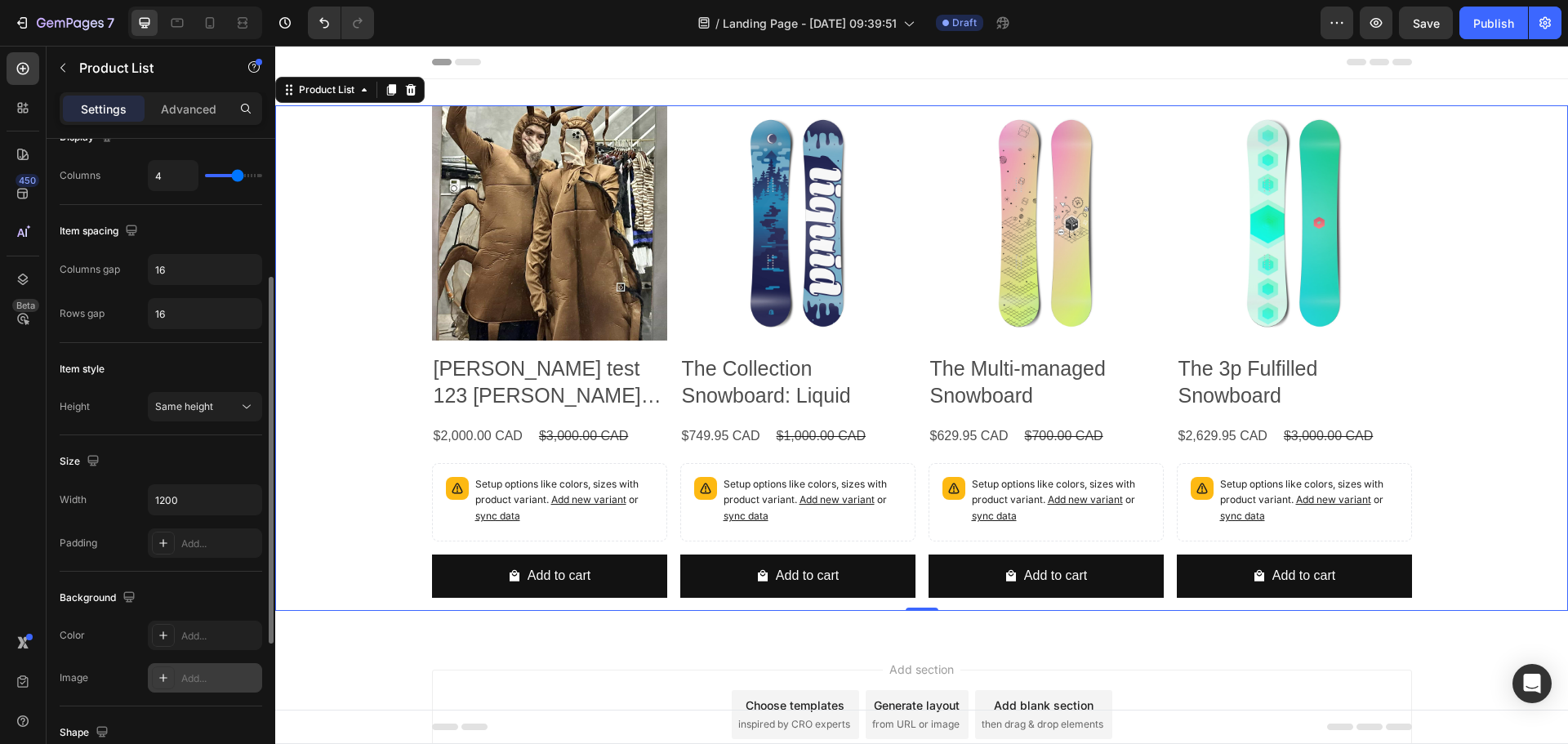
scroll to position [506, 0]
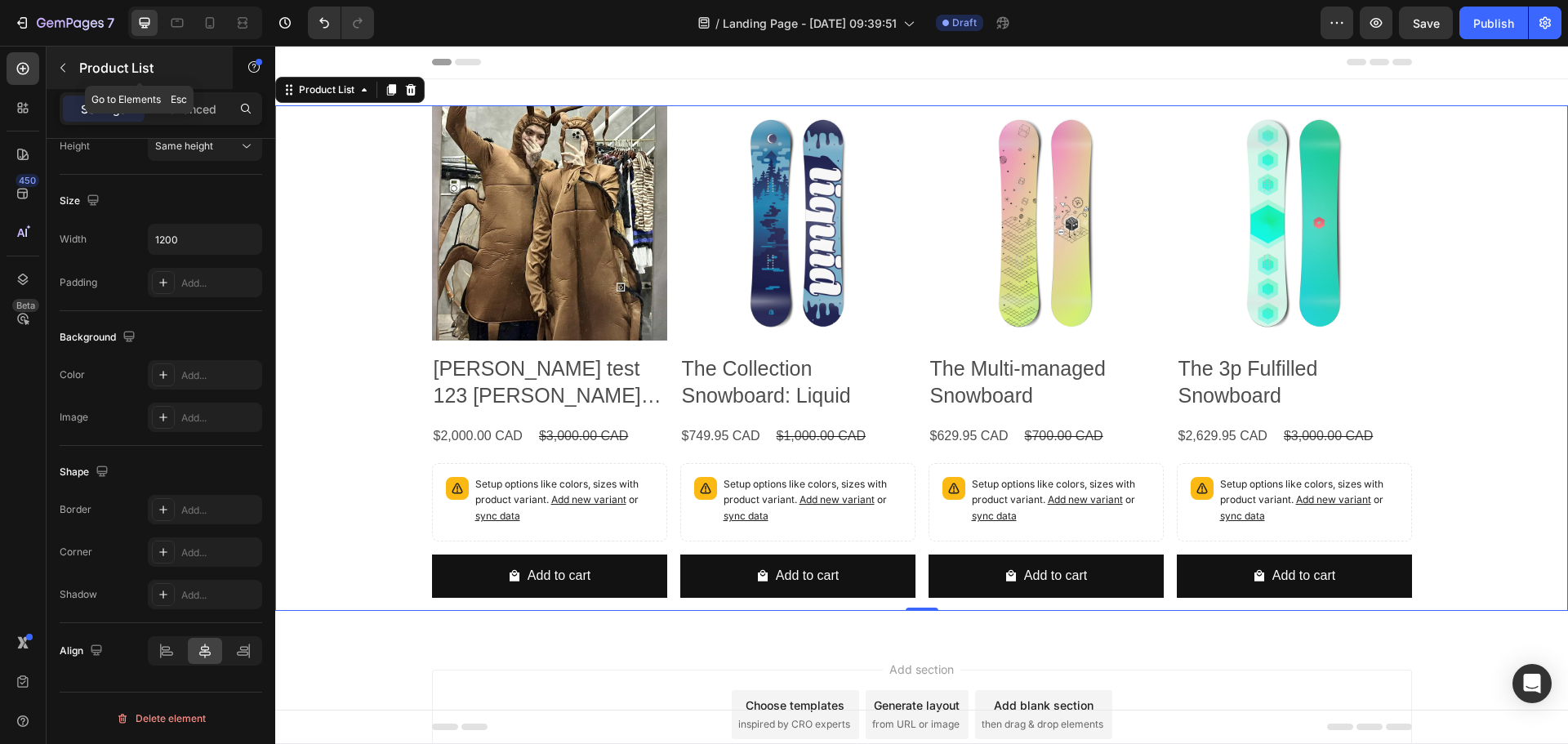
click at [59, 65] on icon "button" at bounding box center [63, 67] width 13 height 13
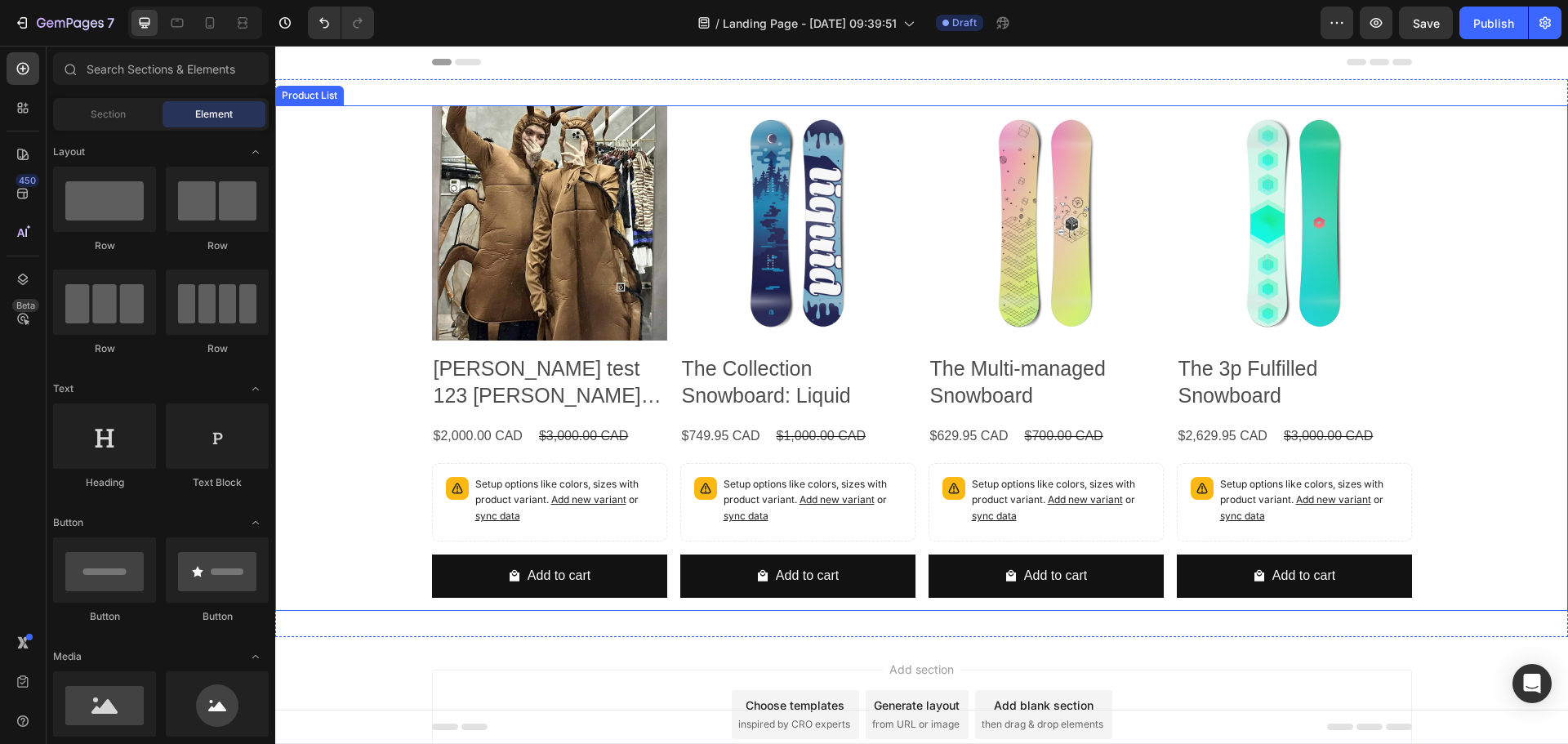
click at [379, 246] on div "Product Images Lisa test 123 Lisa test 123 Lisa test 123 Lisa test 123 Lisa tes…" at bounding box center [921, 358] width 1293 height 506
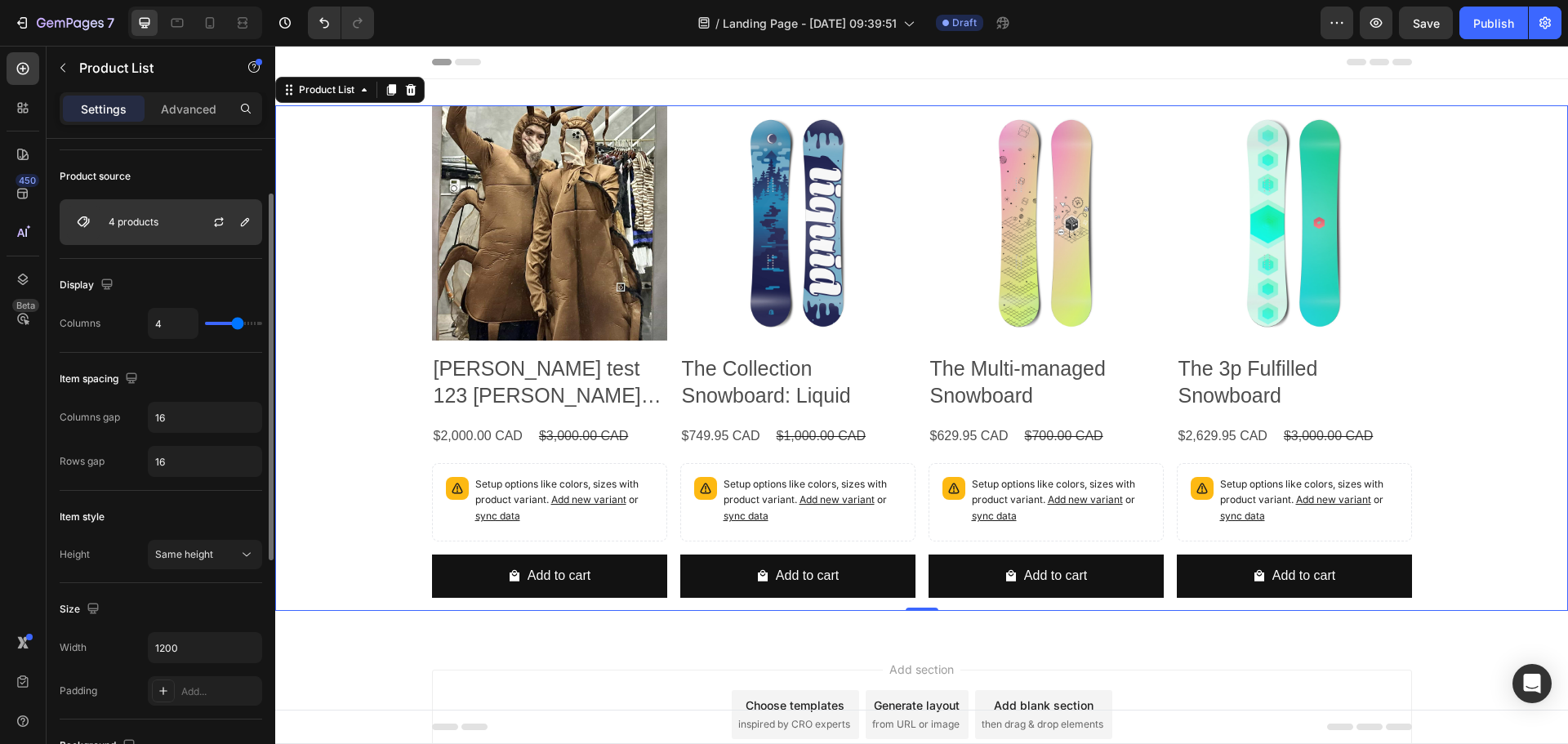
scroll to position [0, 0]
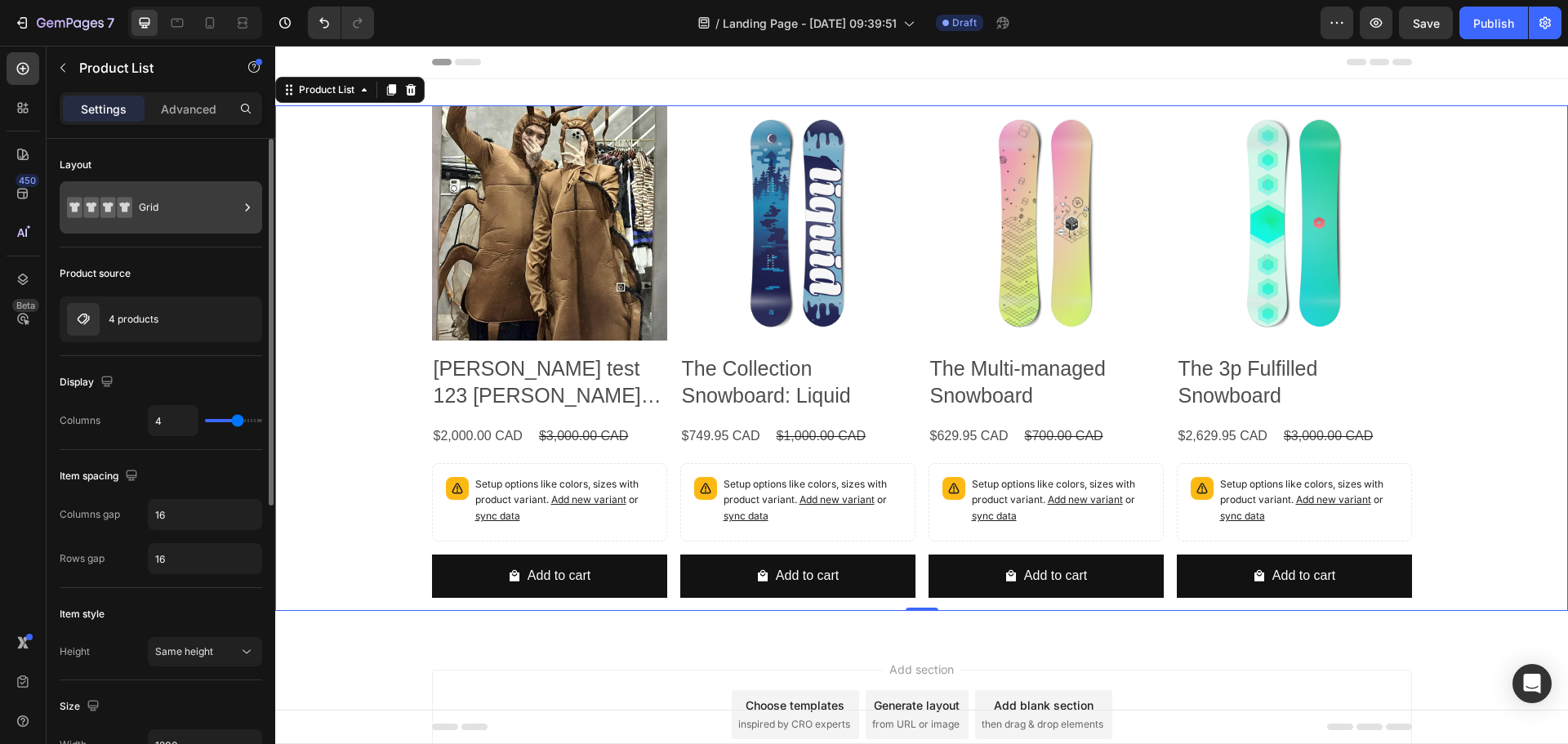
click at [236, 201] on div "Grid" at bounding box center [189, 207] width 100 height 38
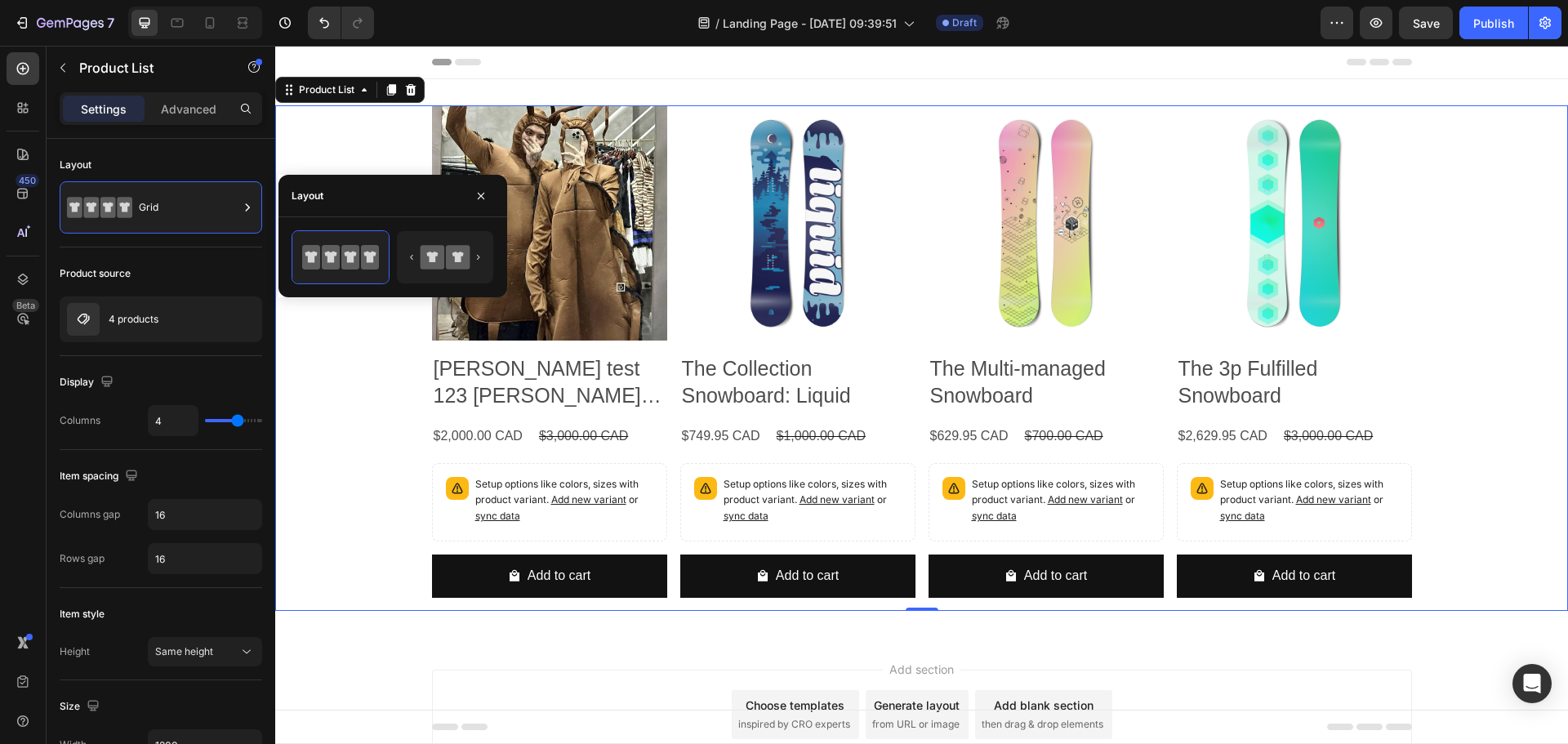
click at [438, 224] on div at bounding box center [393, 258] width 229 height 80
click at [432, 235] on div at bounding box center [445, 258] width 96 height 52
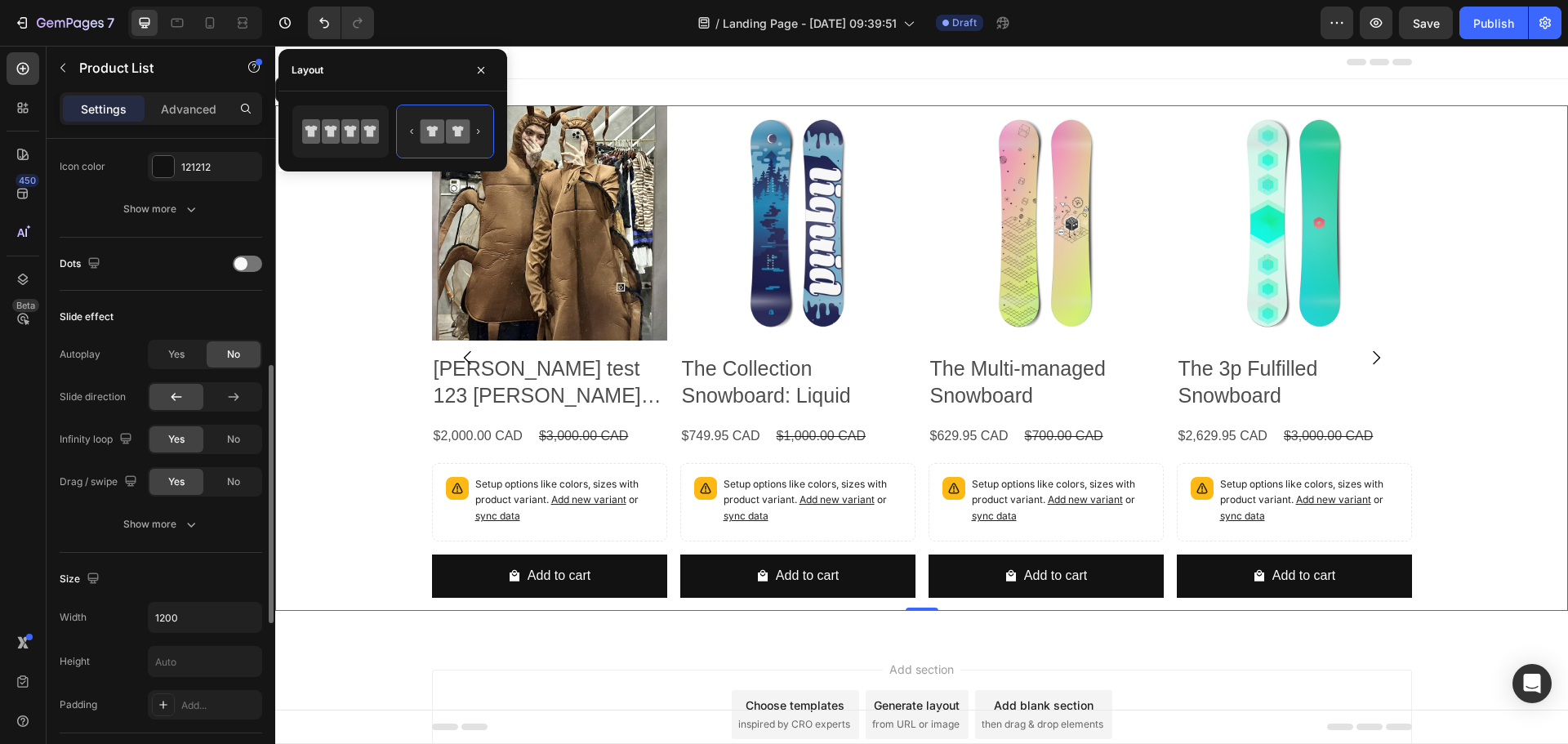
scroll to position [327, 0]
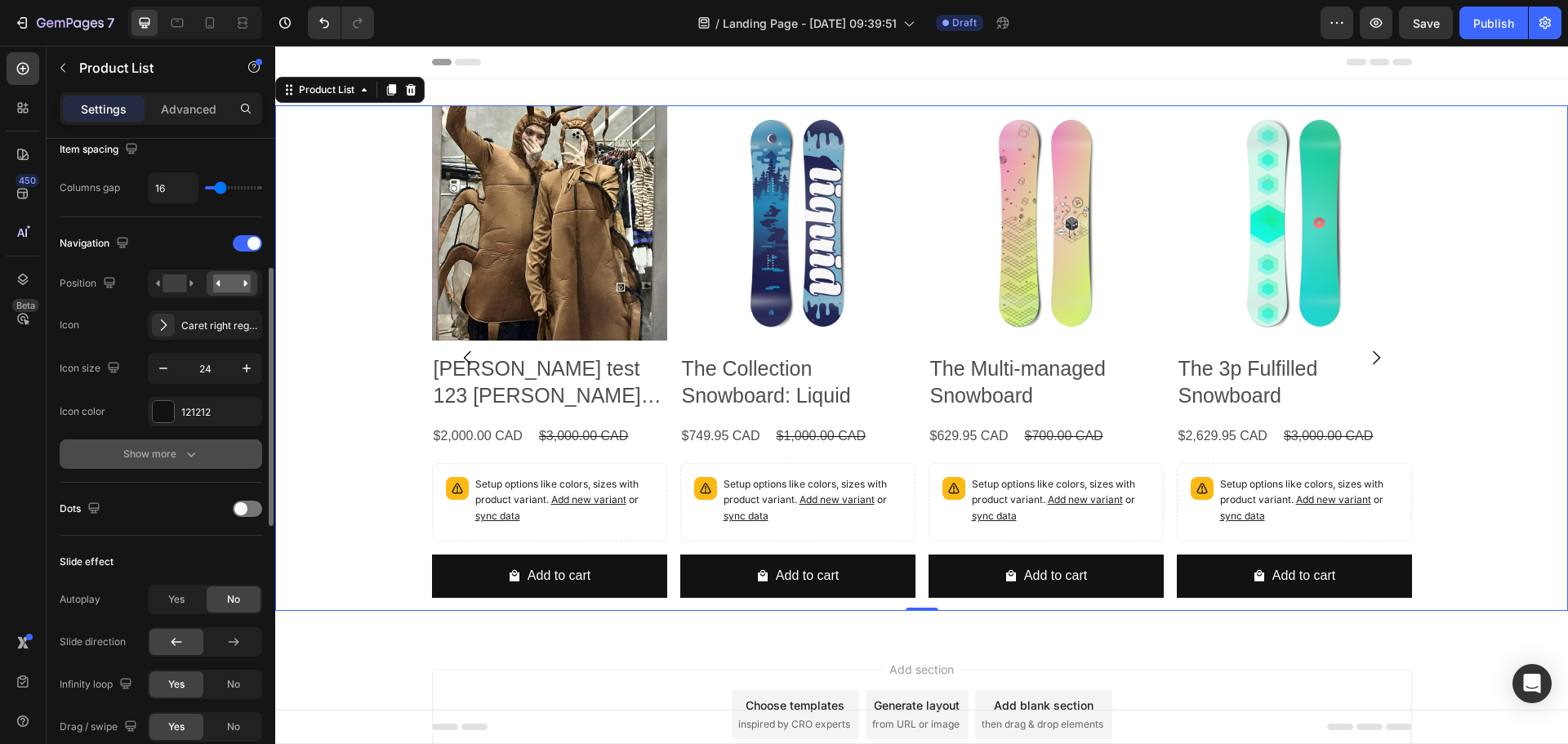
click at [180, 459] on div "Show more" at bounding box center [161, 454] width 76 height 17
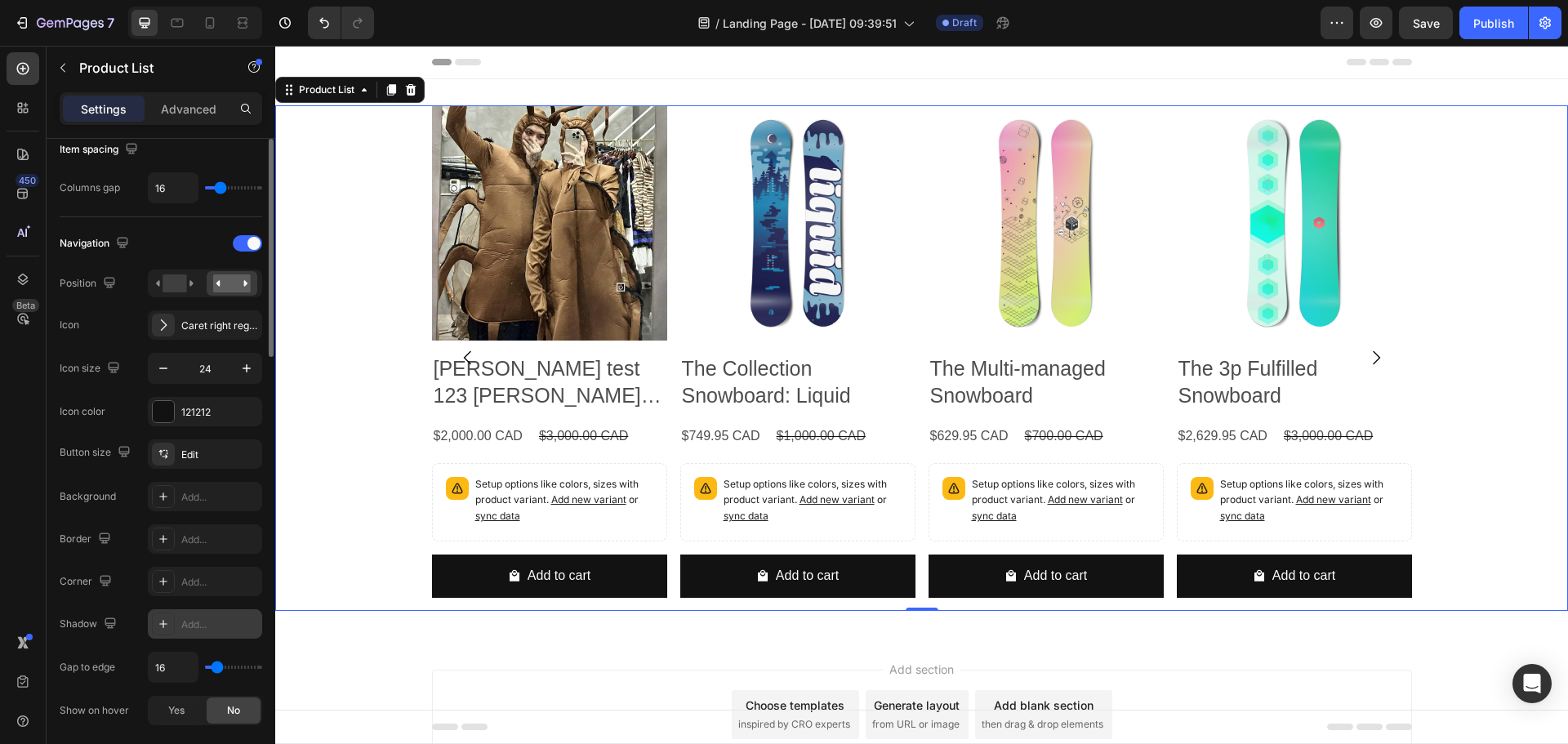
scroll to position [245, 0]
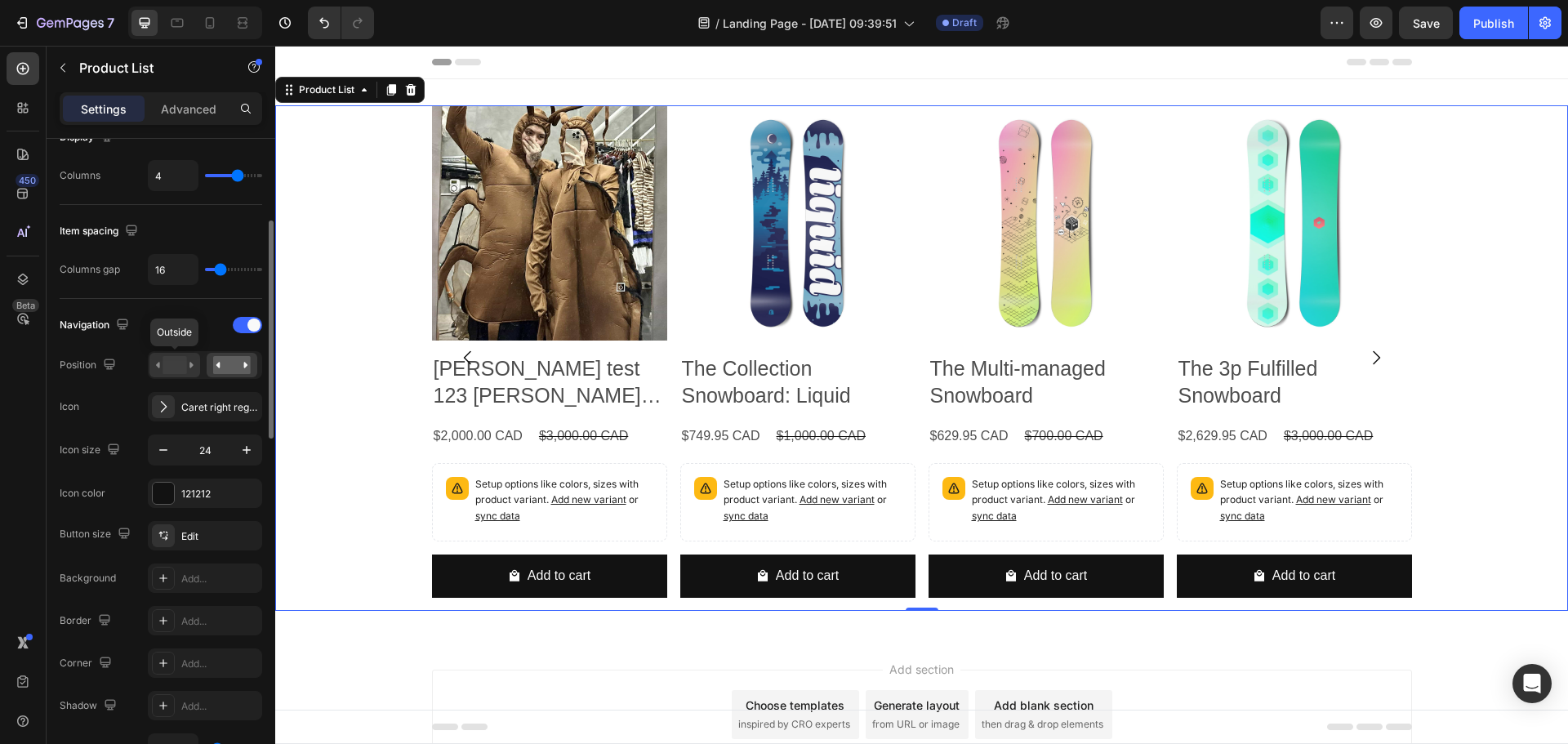
click at [177, 362] on rect at bounding box center [174, 365] width 24 height 18
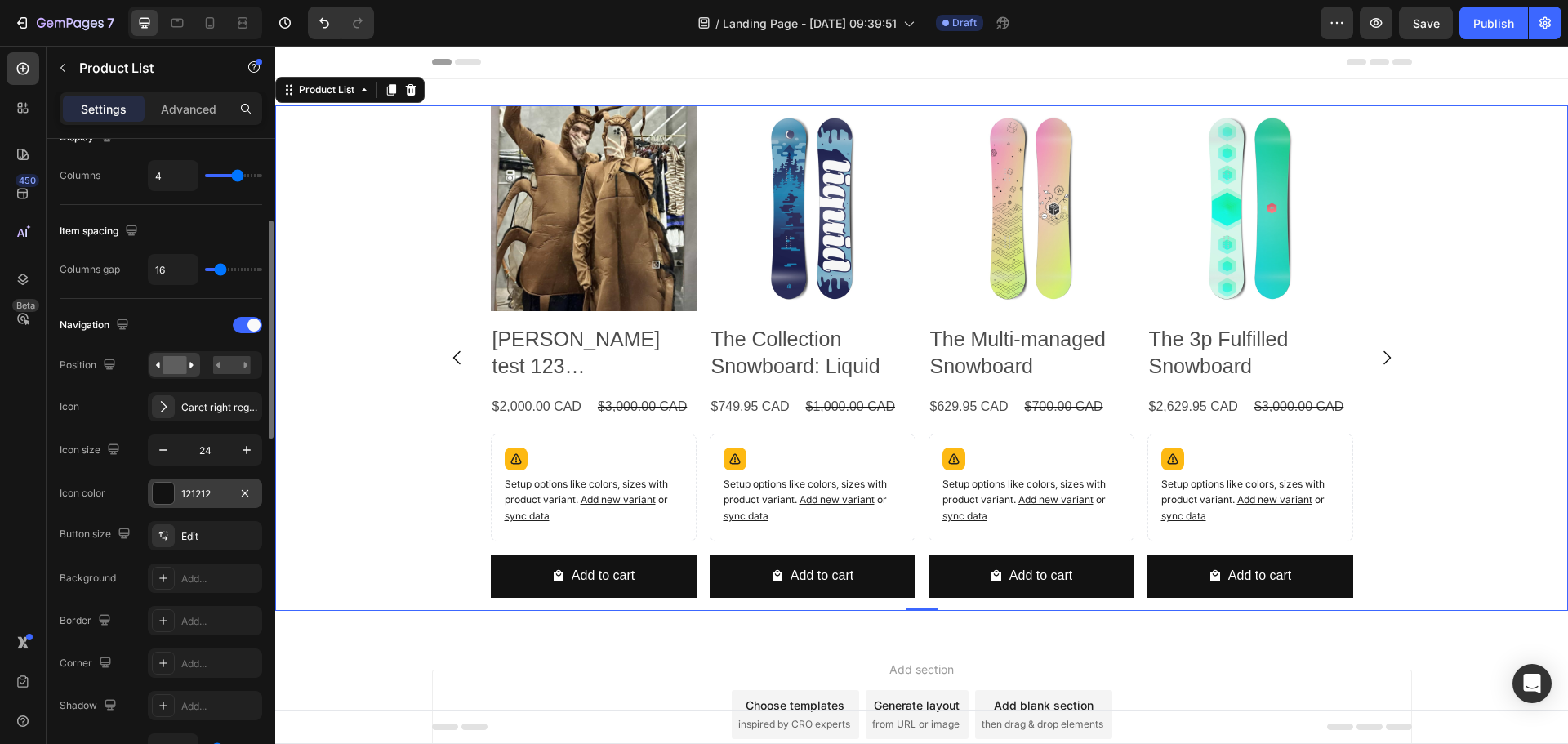
click at [169, 493] on div at bounding box center [163, 493] width 21 height 21
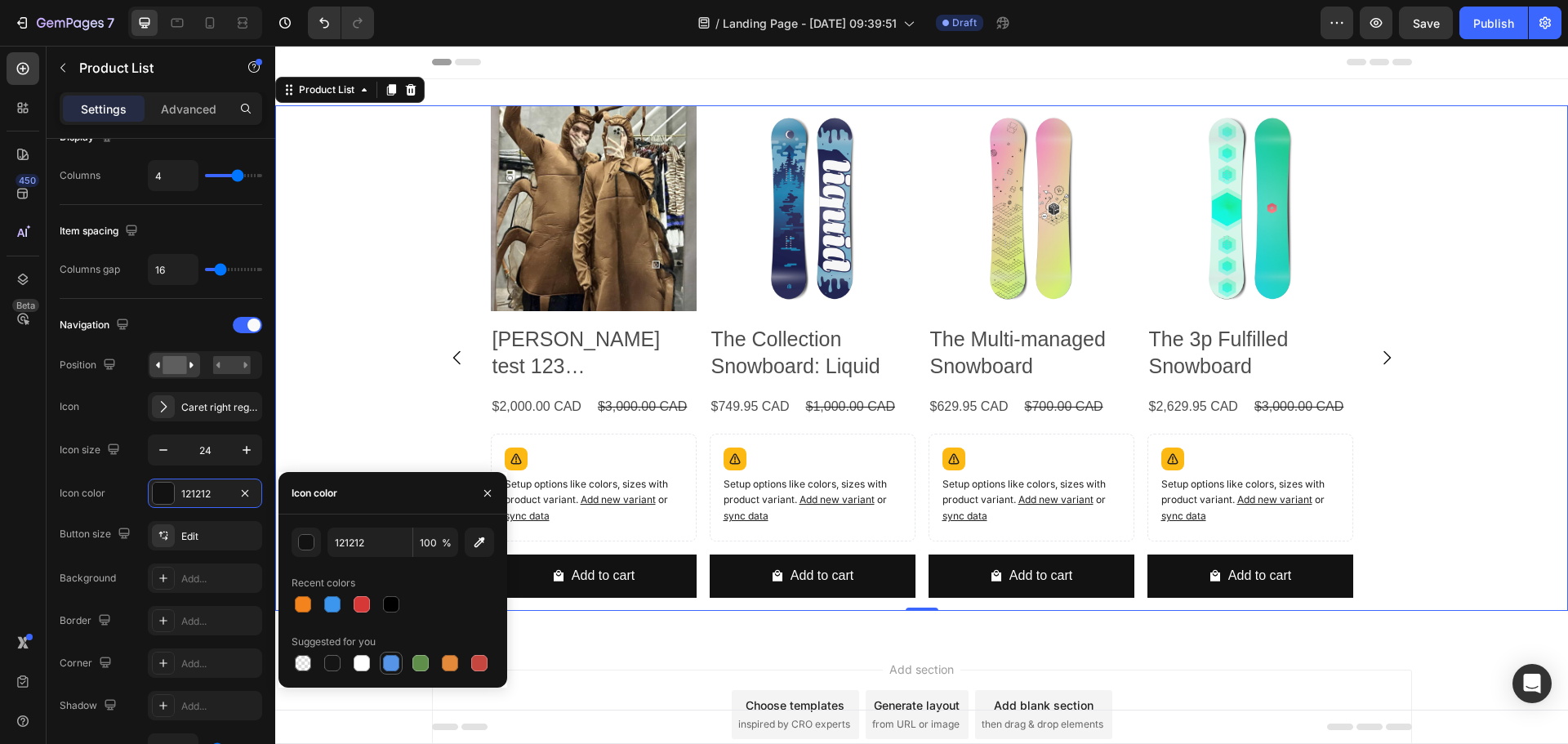
click at [390, 663] on div at bounding box center [391, 663] width 17 height 17
type input "5594E7"
click at [242, 488] on icon "button" at bounding box center [244, 493] width 13 height 13
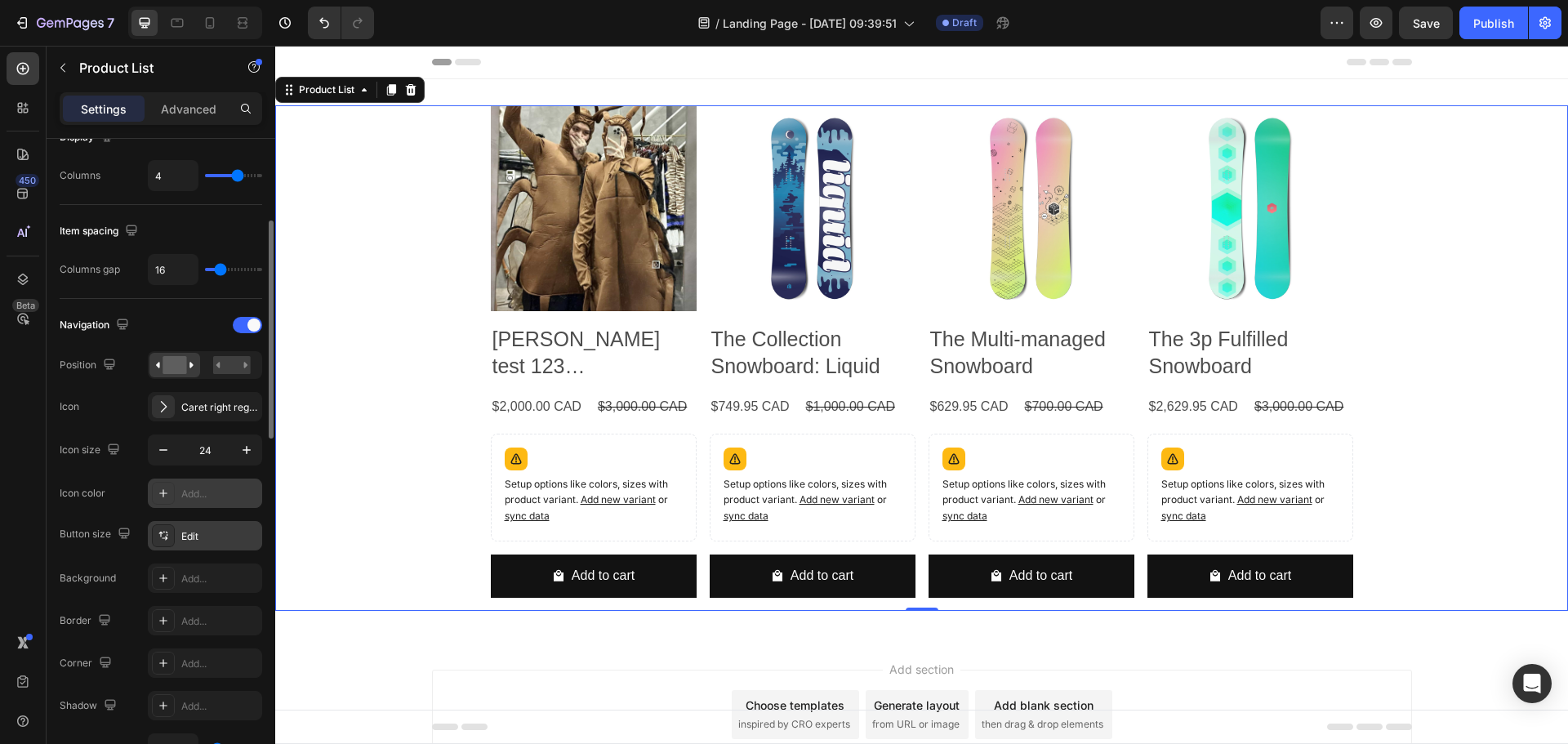
click at [220, 534] on div "Edit" at bounding box center [220, 536] width 77 height 15
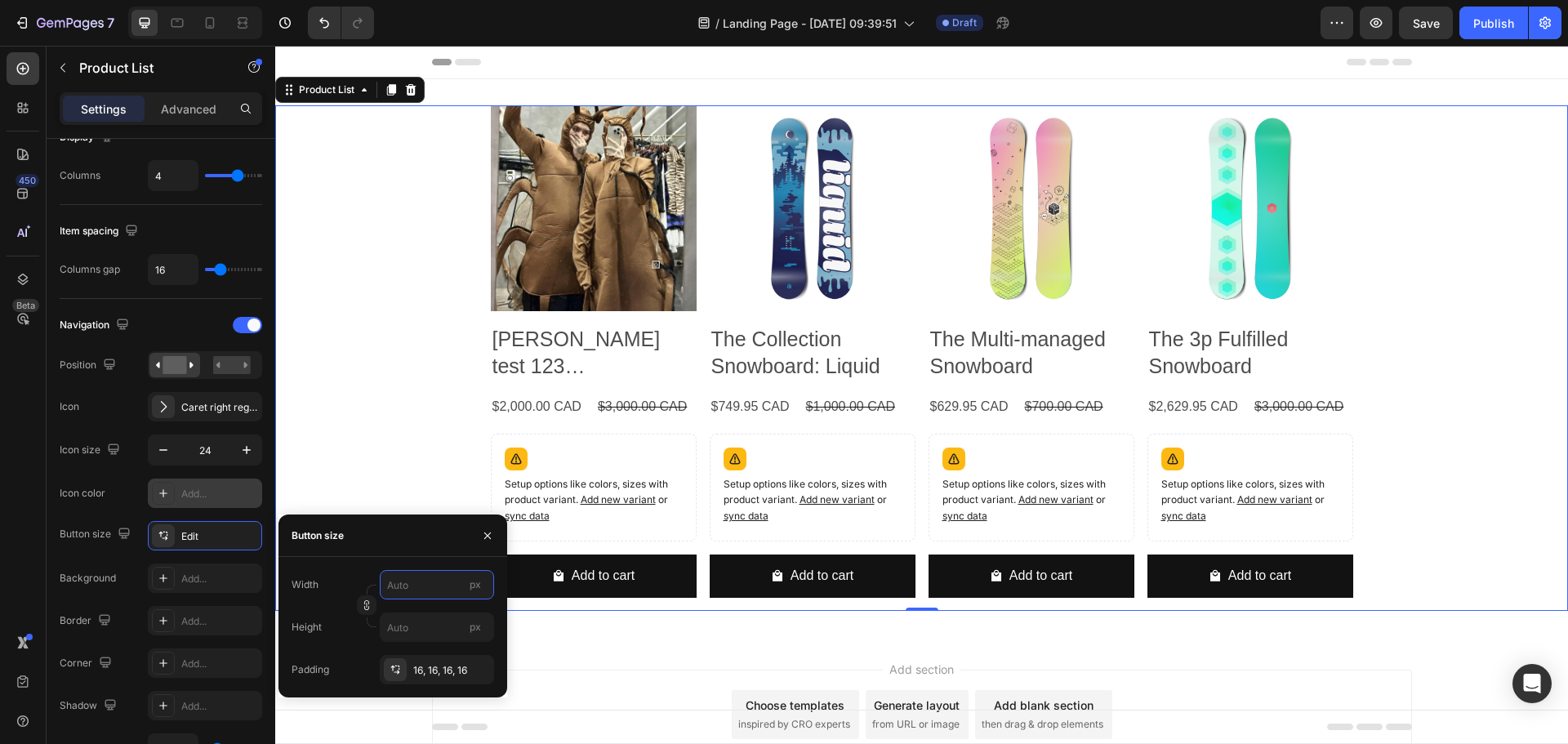
click at [416, 586] on input "px" at bounding box center [437, 585] width 114 height 30
type input "1"
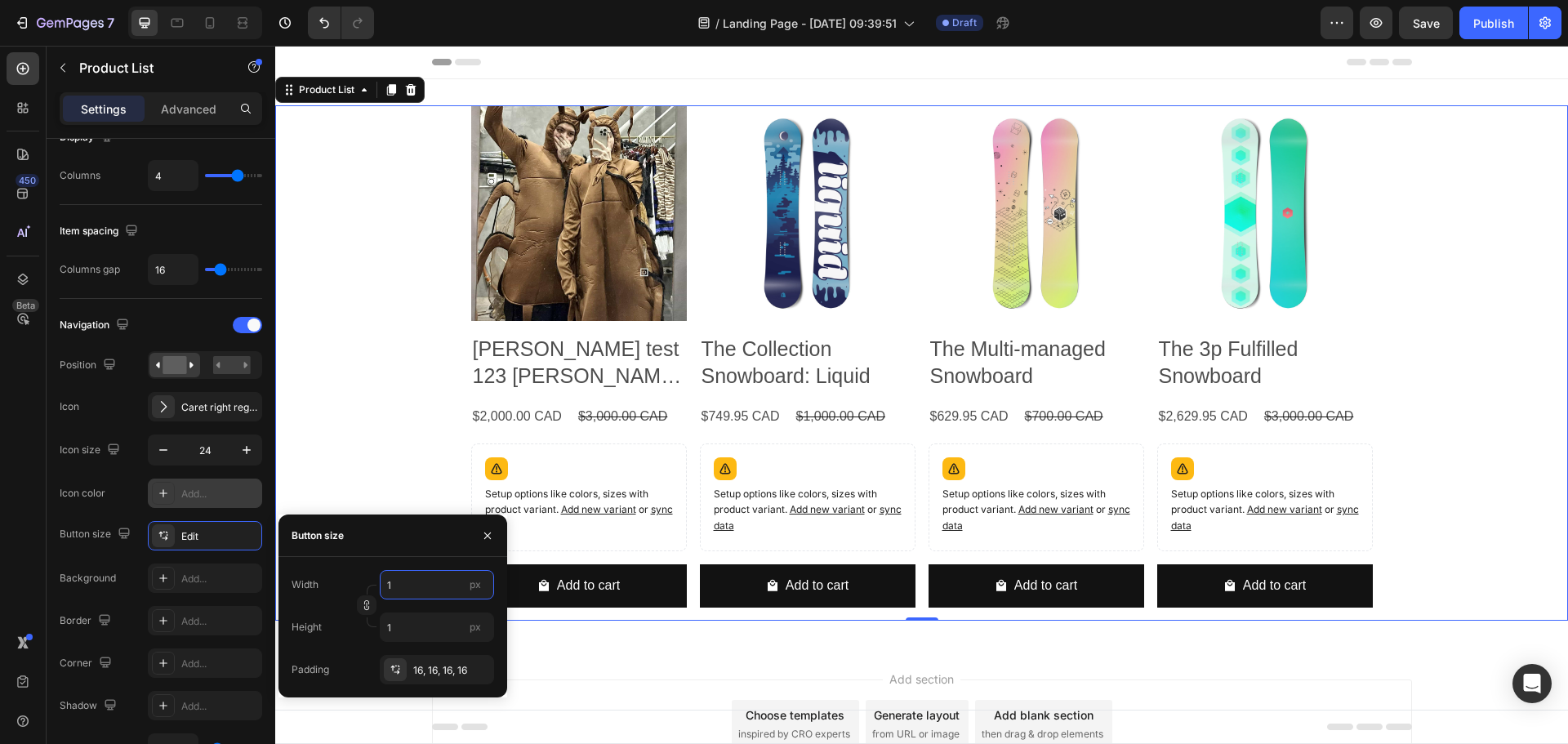
type input "12"
type input "123"
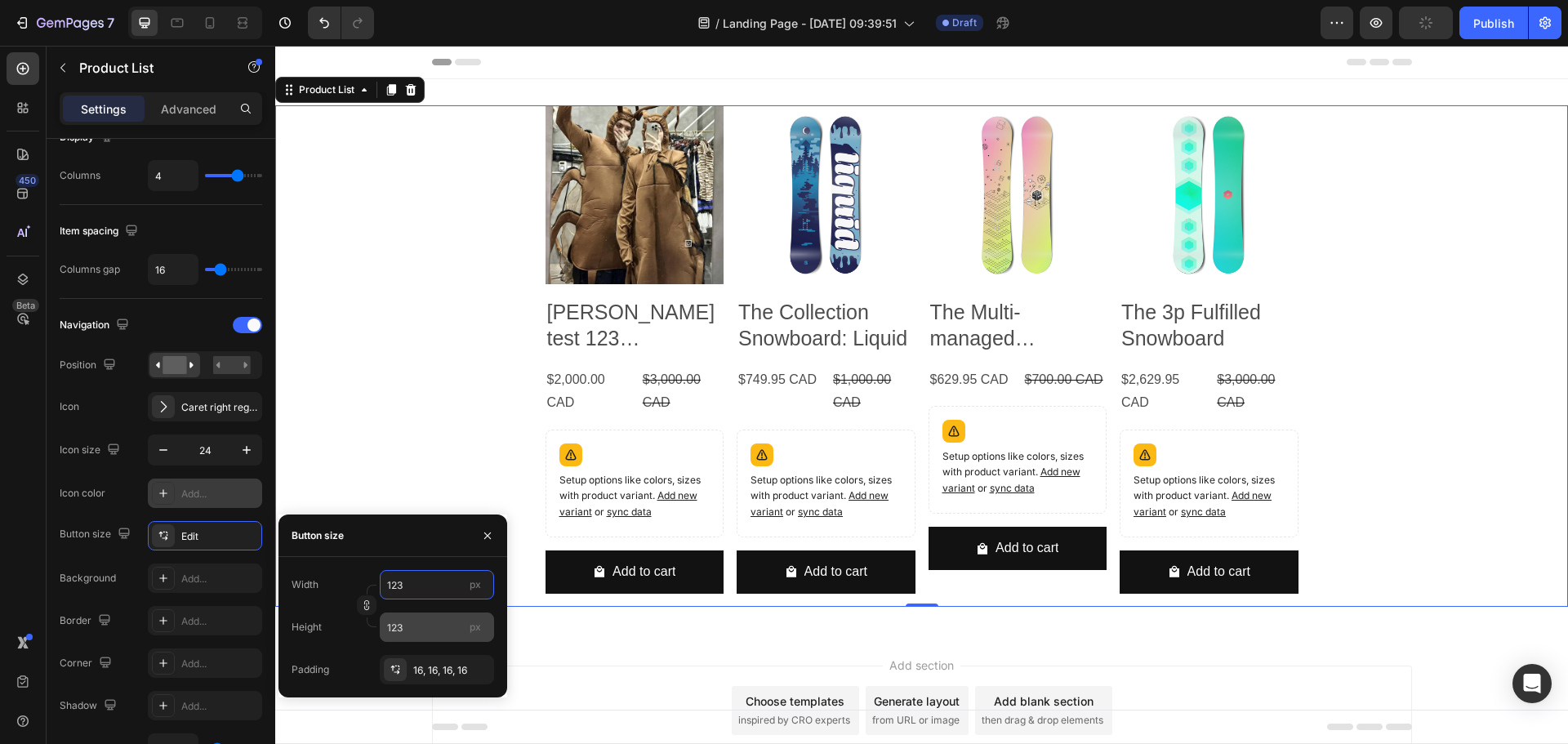
type input "123"
click at [412, 631] on input "123" at bounding box center [437, 628] width 114 height 30
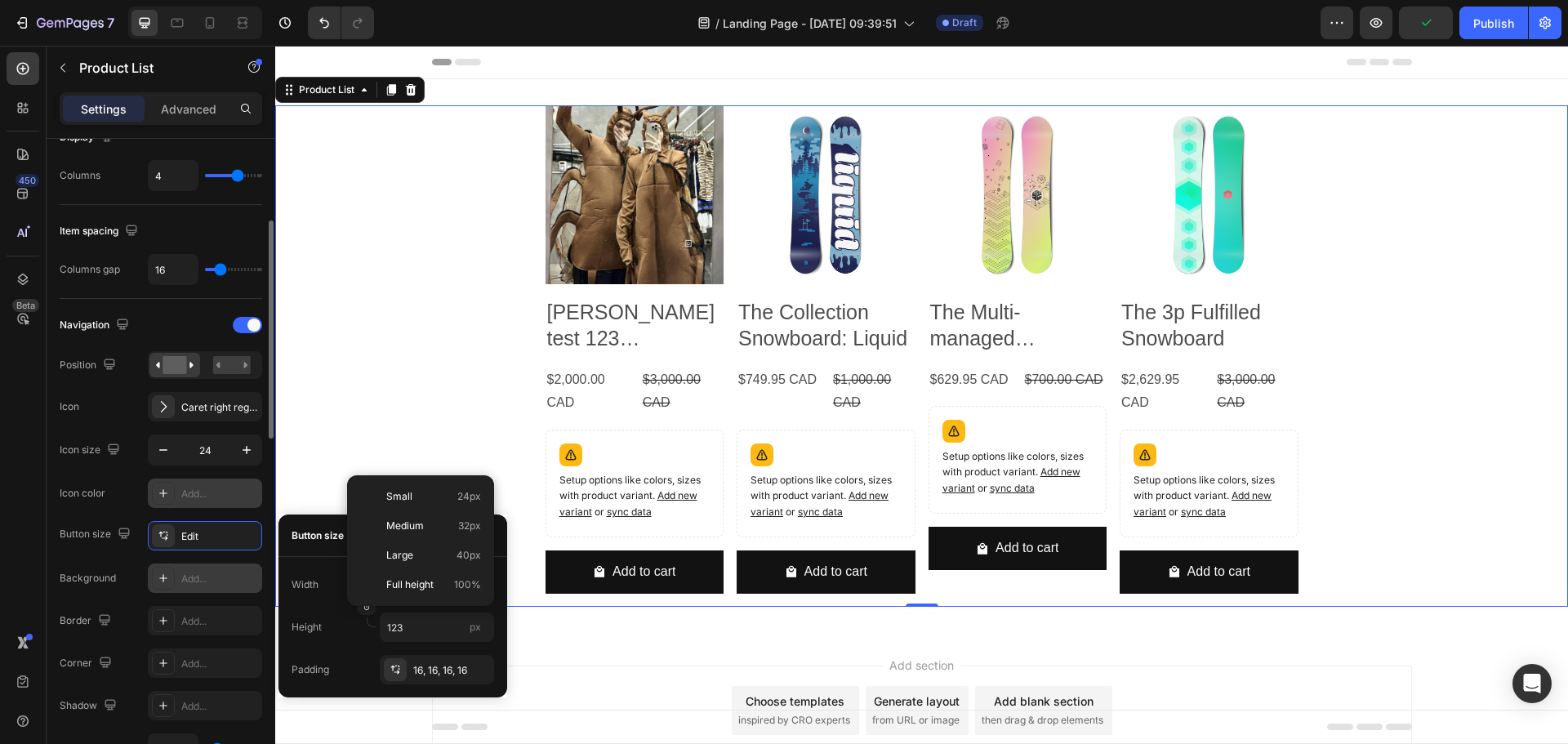
click at [210, 575] on div "Add..." at bounding box center [220, 579] width 77 height 15
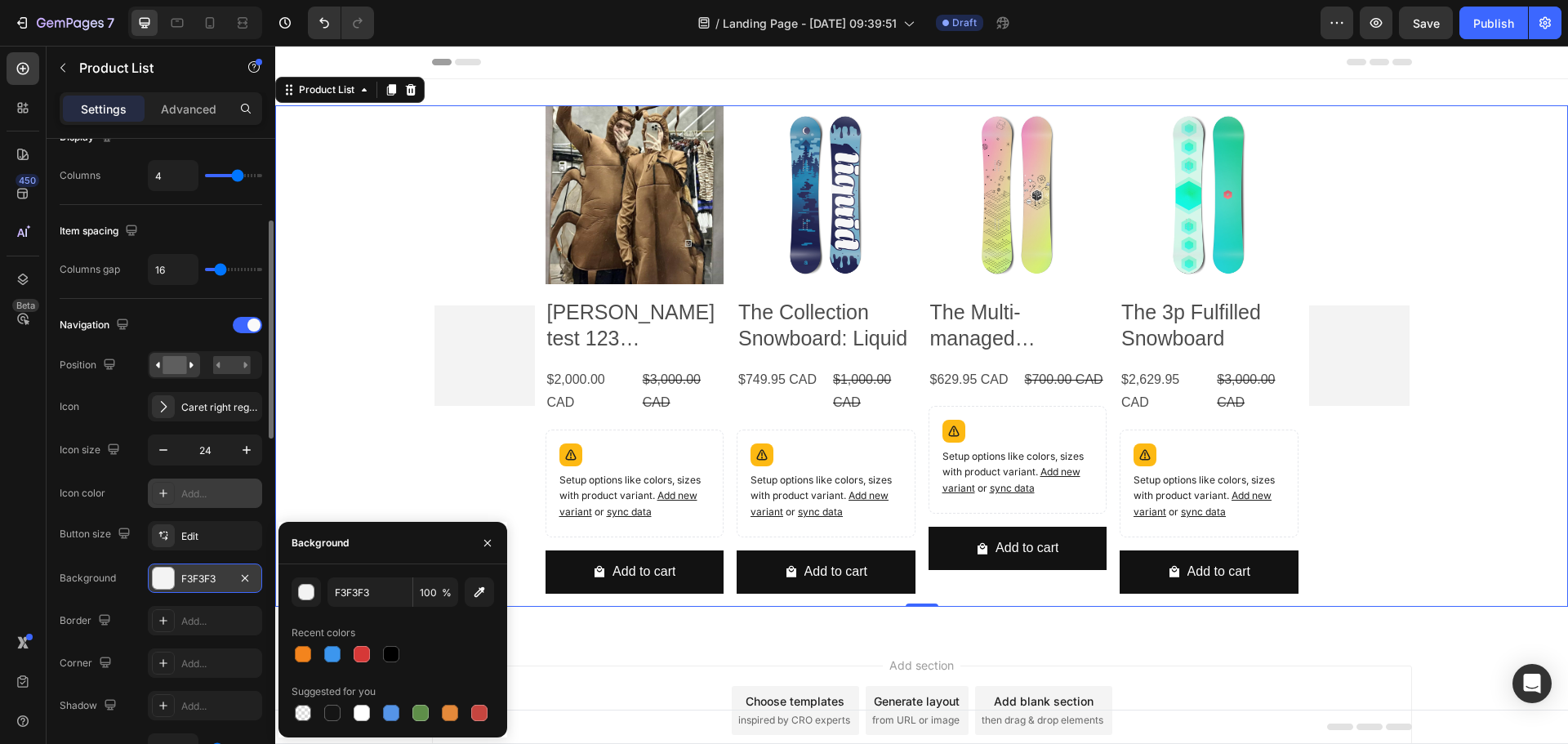
drag, startPoint x: 415, startPoint y: 705, endPoint x: 404, endPoint y: 714, distance: 14.2
click at [415, 706] on div at bounding box center [420, 713] width 17 height 17
type input "5E8E49"
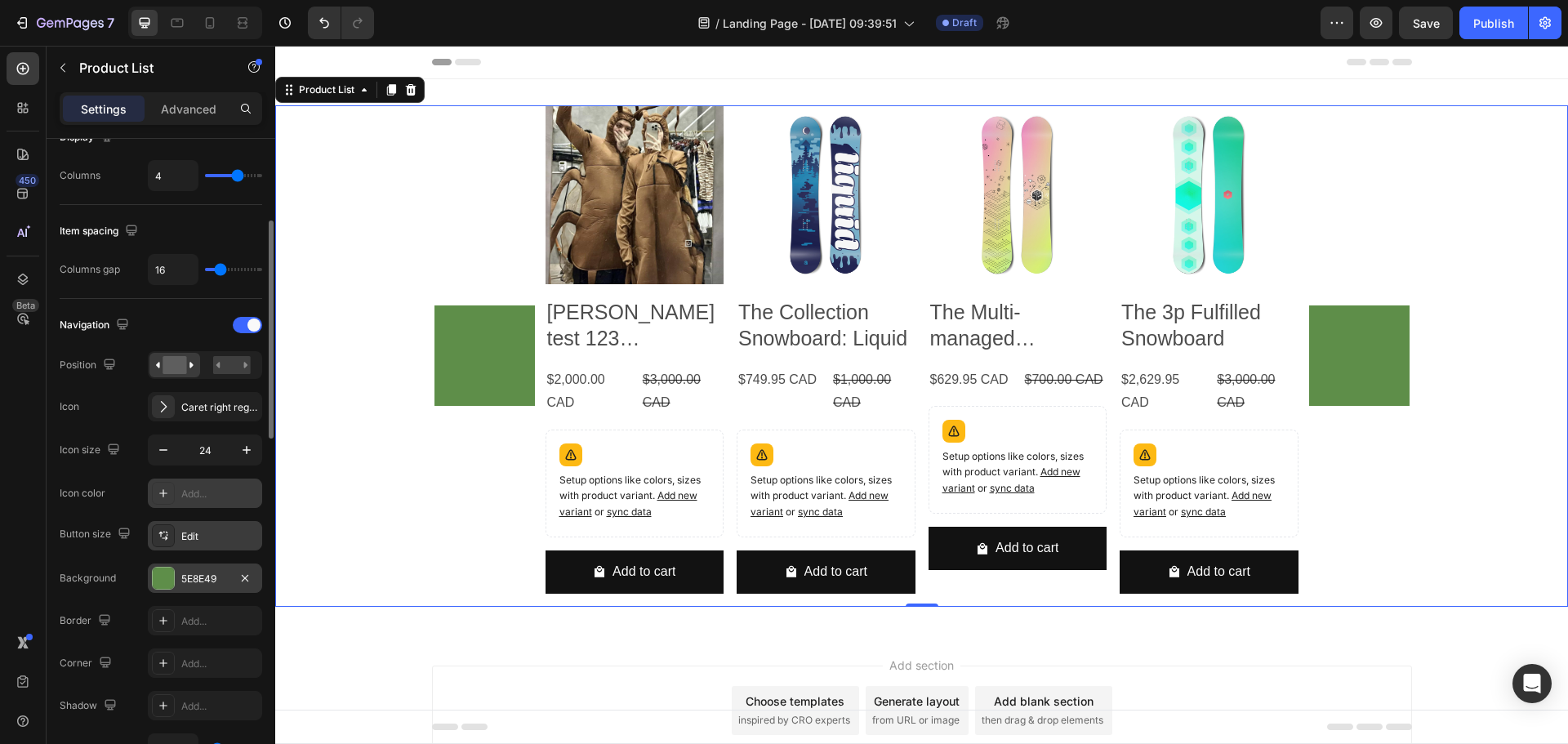
click at [223, 540] on div "Edit" at bounding box center [220, 536] width 77 height 15
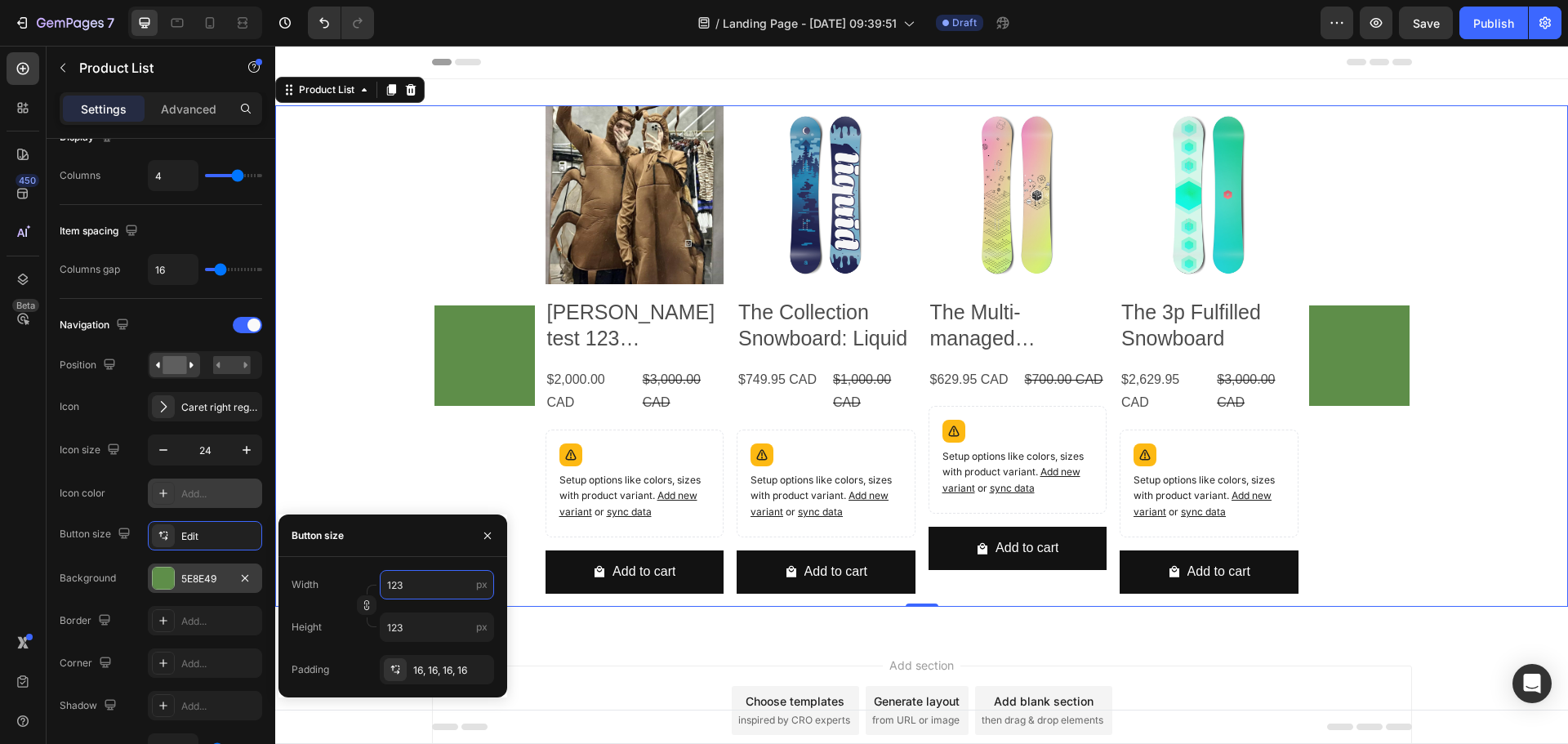
click at [420, 584] on input "123" at bounding box center [437, 585] width 114 height 30
type input "1"
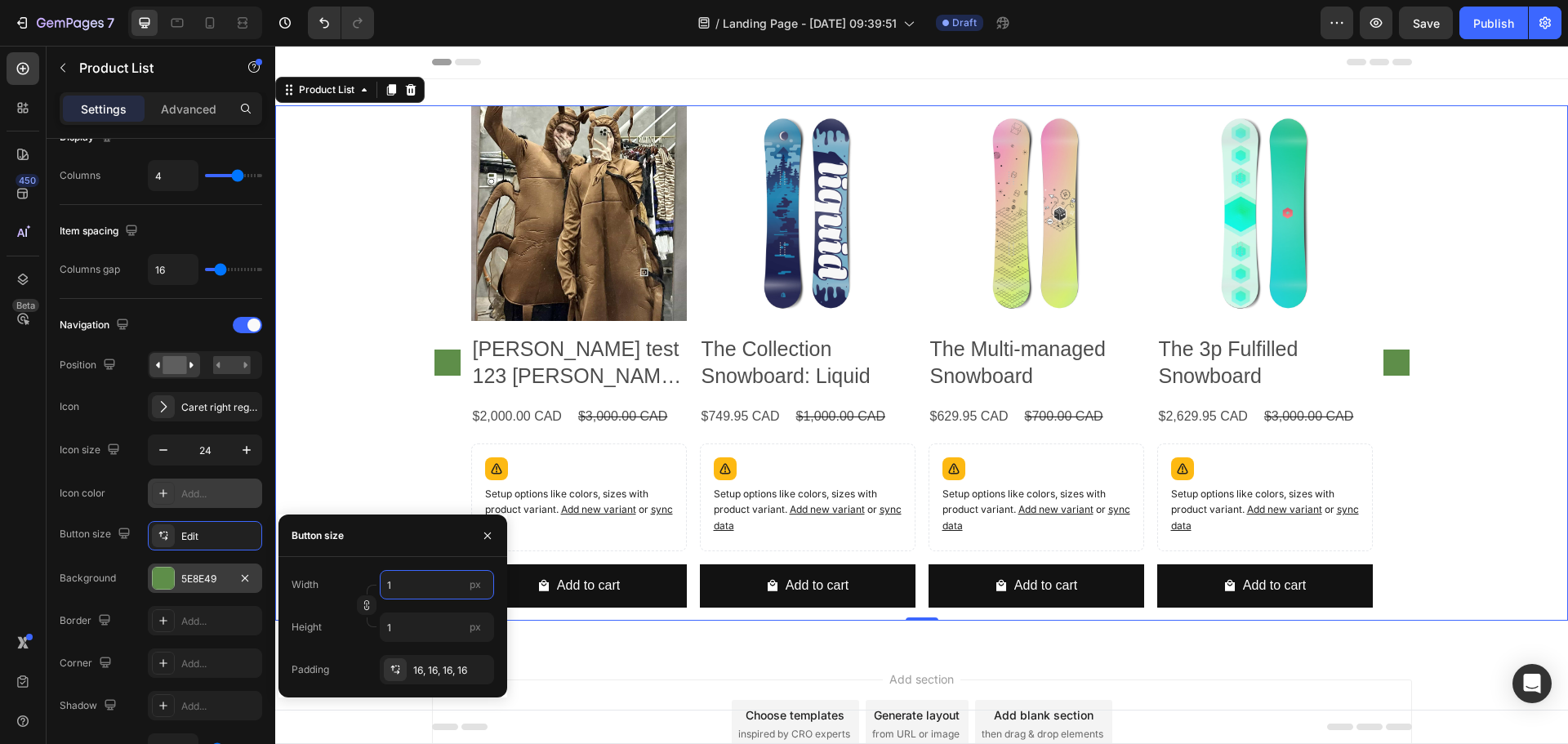
type input "12"
drag, startPoint x: 425, startPoint y: 589, endPoint x: 367, endPoint y: 590, distance: 58.0
click at [367, 590] on div "Width 12 px Height 12 px" at bounding box center [393, 606] width 203 height 72
type input "6"
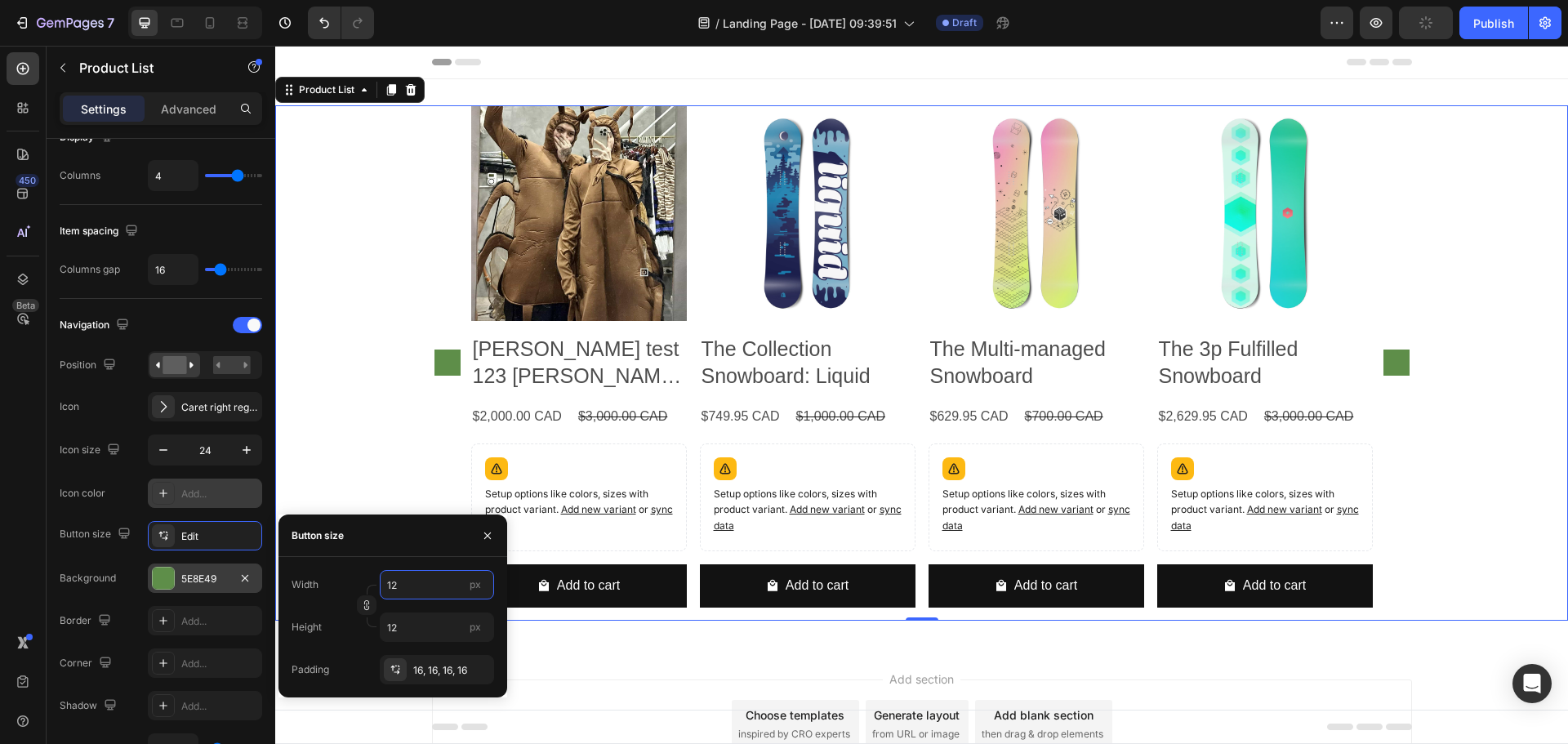
type input "6"
type input "60"
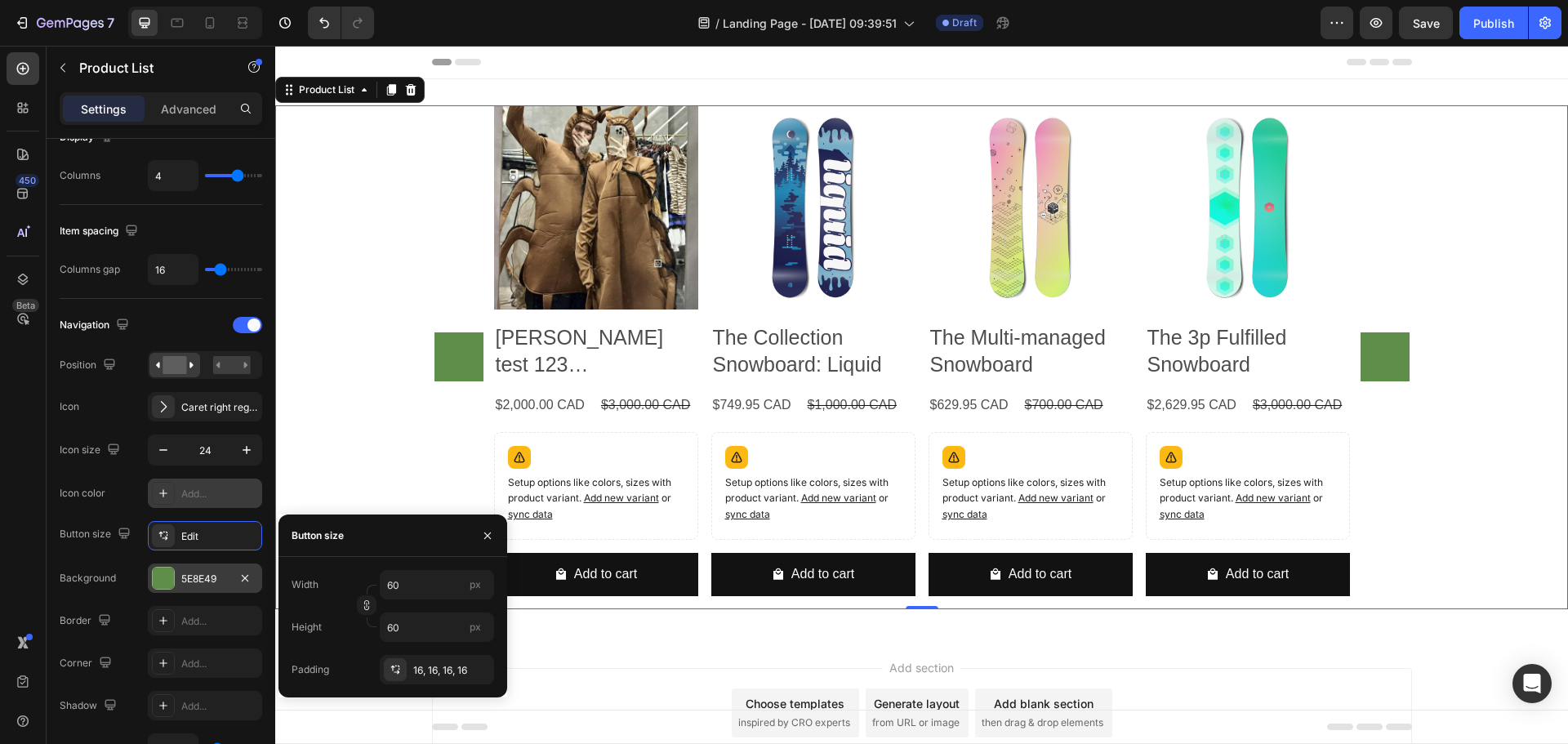
click at [21, 517] on div "450 Beta" at bounding box center [22, 340] width 32 height 575
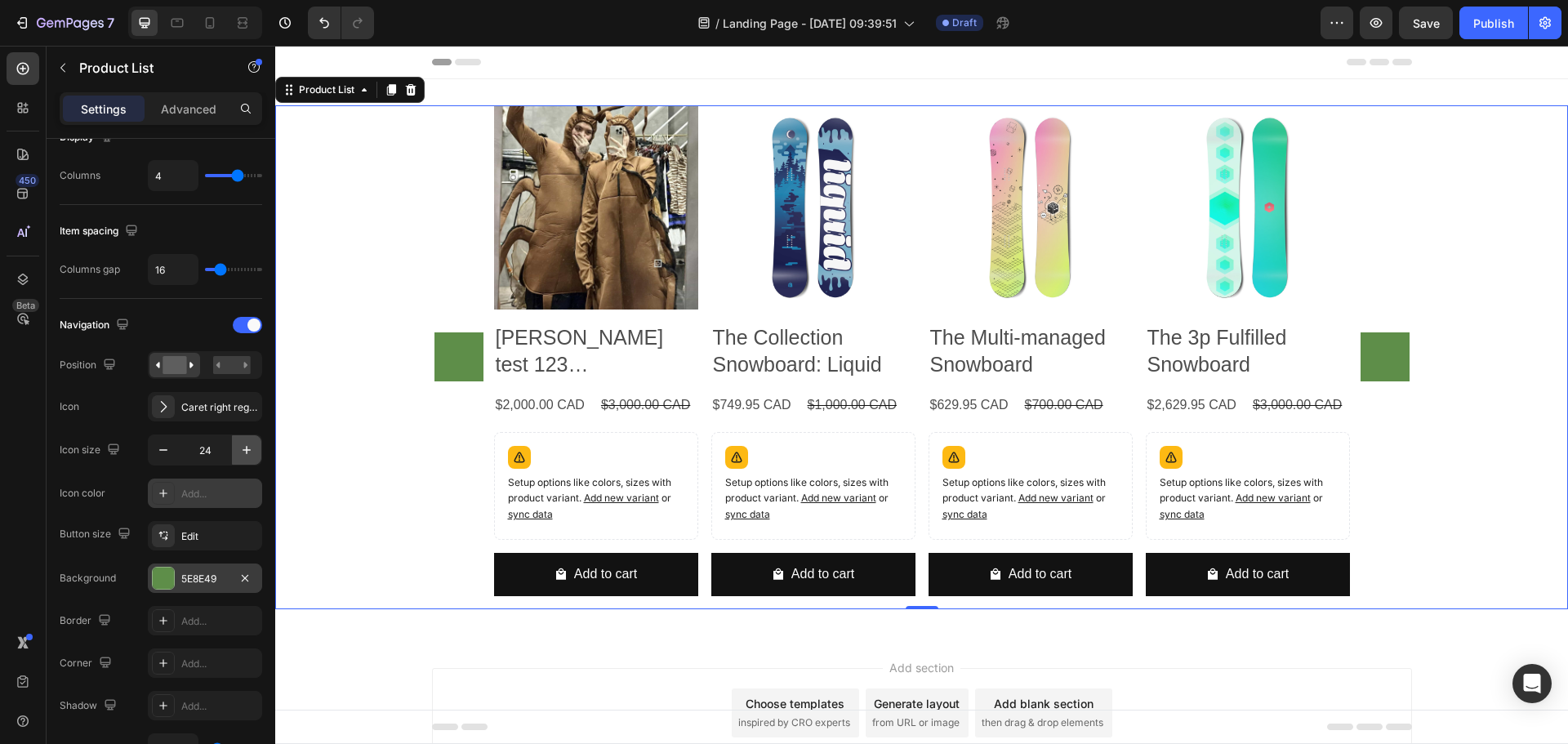
click at [241, 451] on icon "button" at bounding box center [246, 450] width 17 height 17
click at [240, 451] on icon "button" at bounding box center [246, 450] width 17 height 17
type input "26"
click at [214, 533] on div "Edit" at bounding box center [220, 536] width 77 height 15
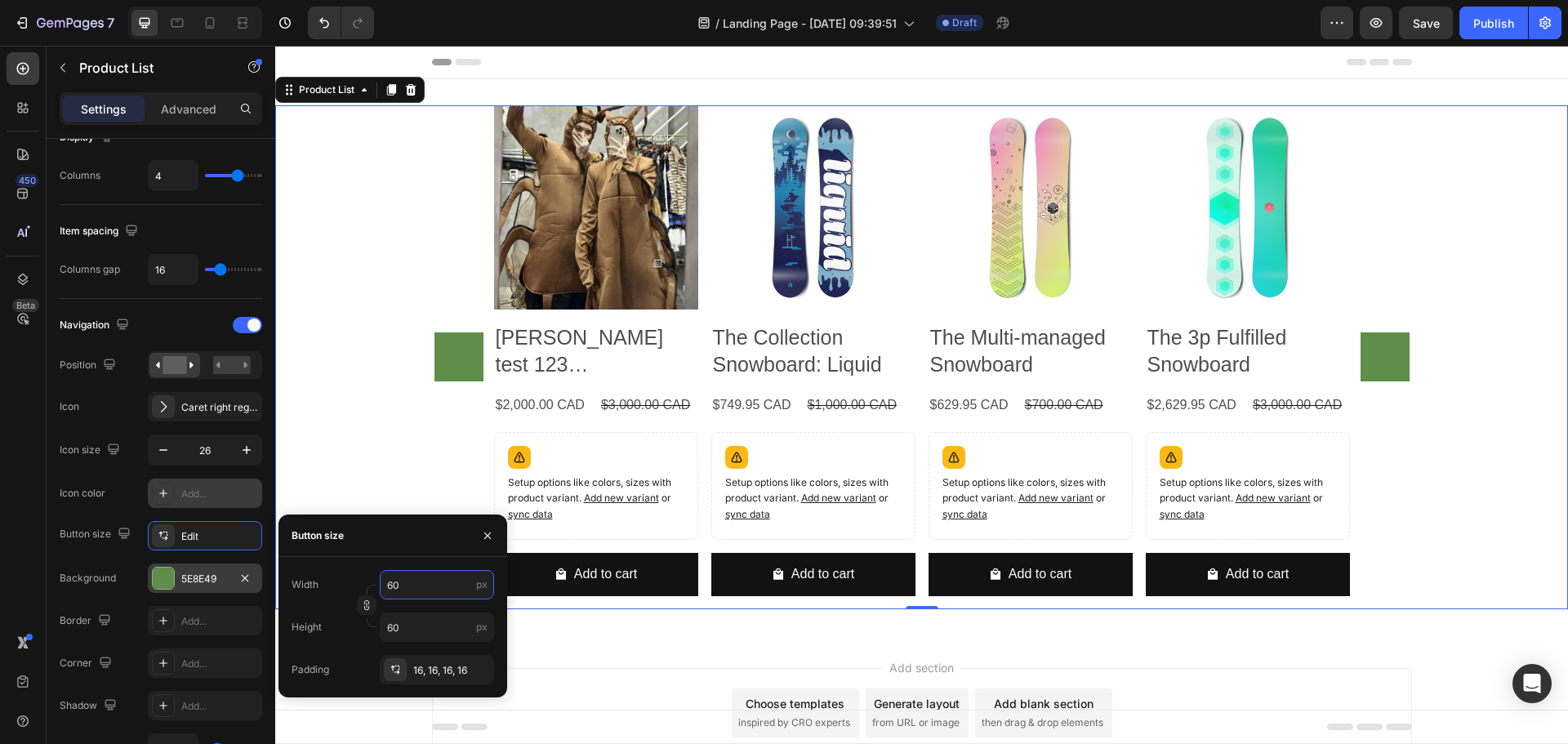
click at [407, 582] on input "60" at bounding box center [437, 585] width 114 height 30
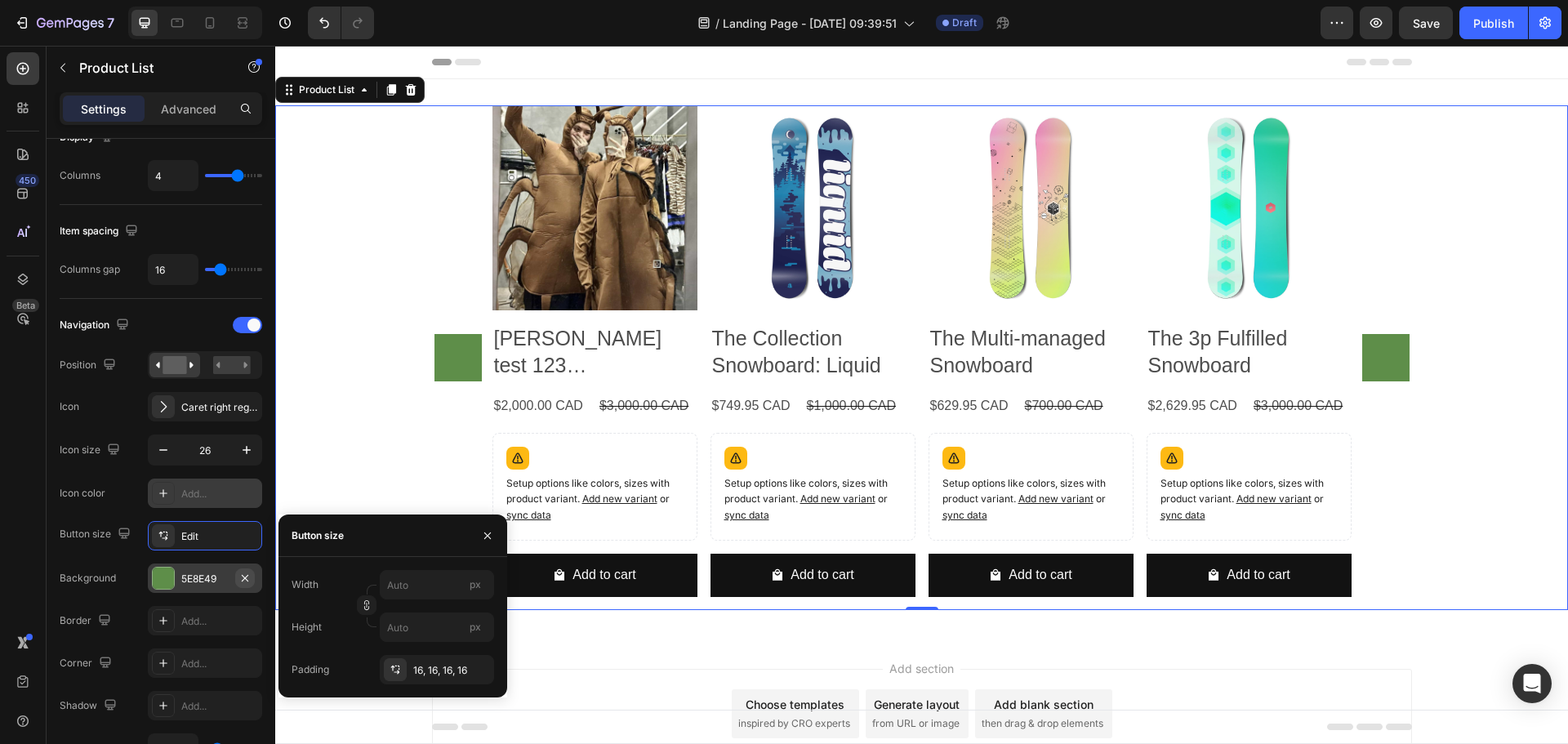
click at [249, 582] on icon "button" at bounding box center [244, 578] width 13 height 13
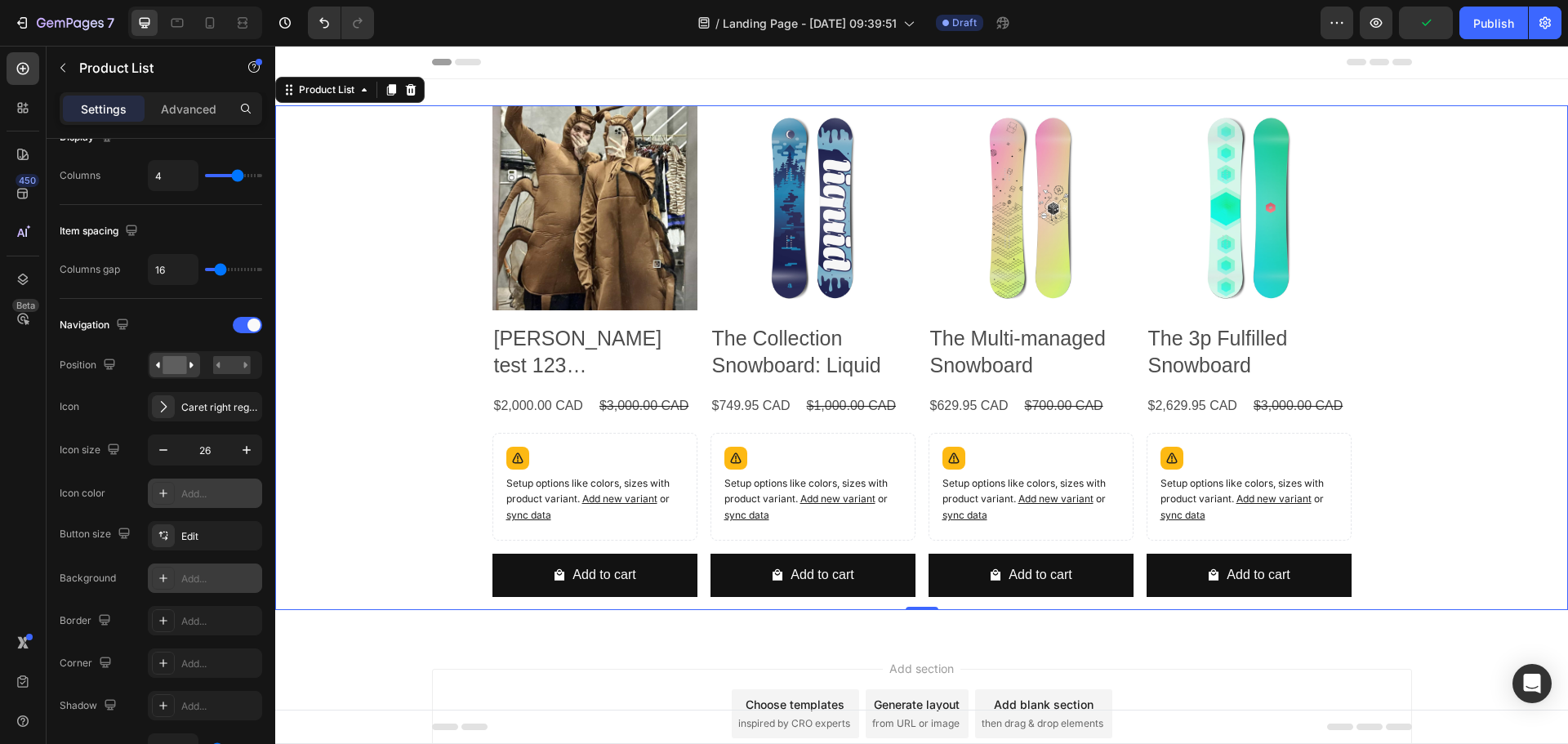
click at [208, 495] on div "Add..." at bounding box center [220, 494] width 77 height 15
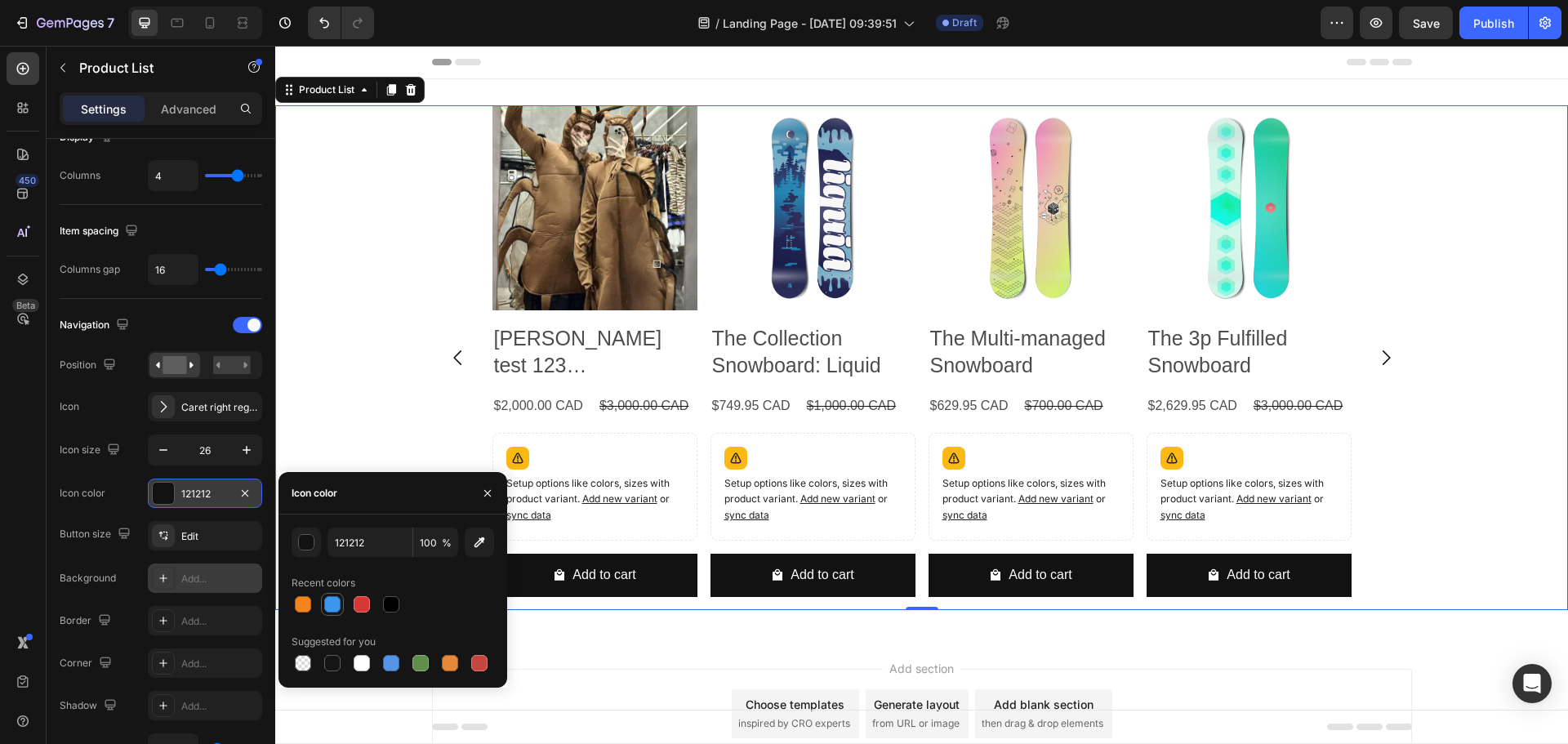
click at [333, 604] on div at bounding box center [332, 604] width 17 height 17
type input "3C96EE"
click at [225, 583] on div "Add..." at bounding box center [220, 579] width 77 height 15
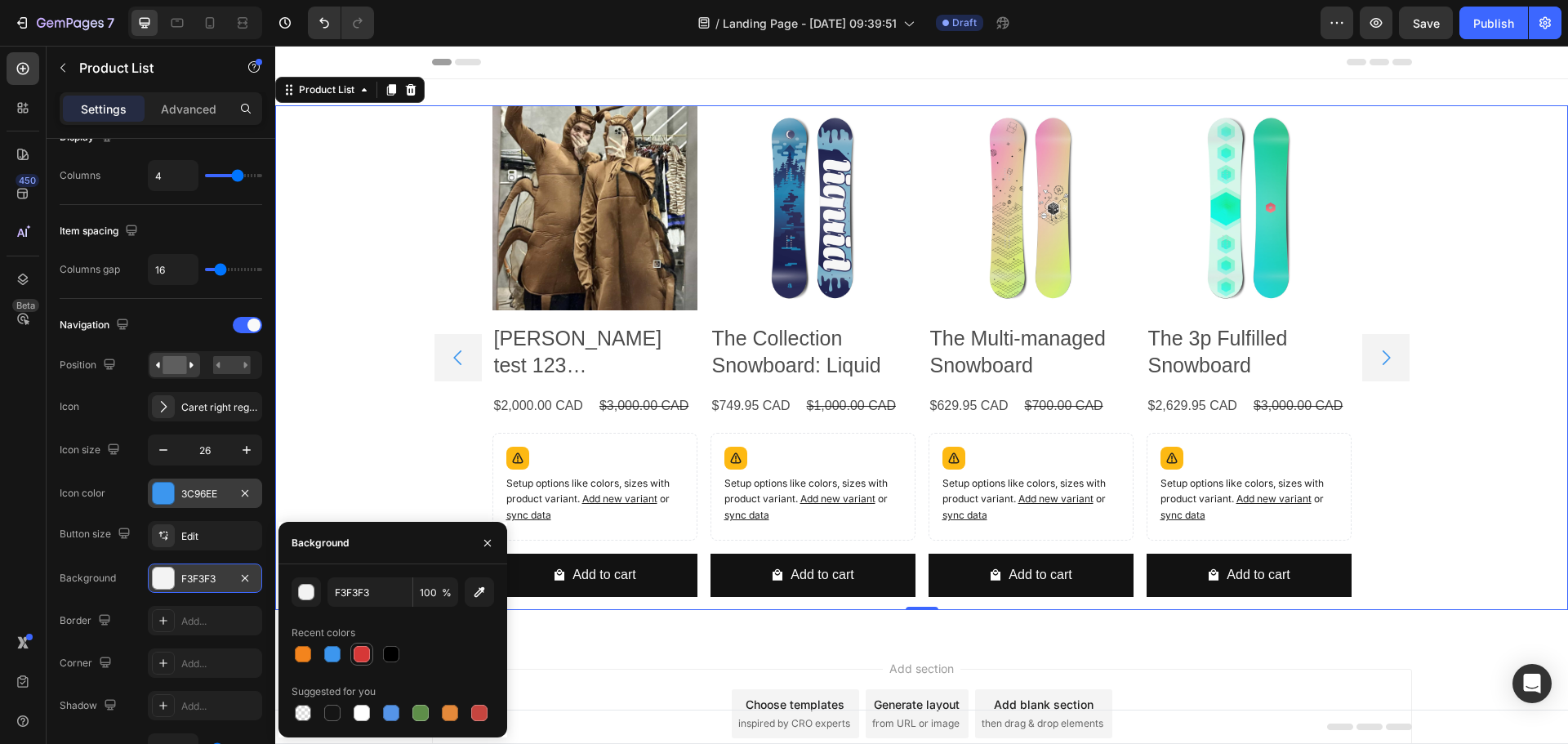
click at [354, 662] on div at bounding box center [361, 654] width 19 height 19
type input "D63837"
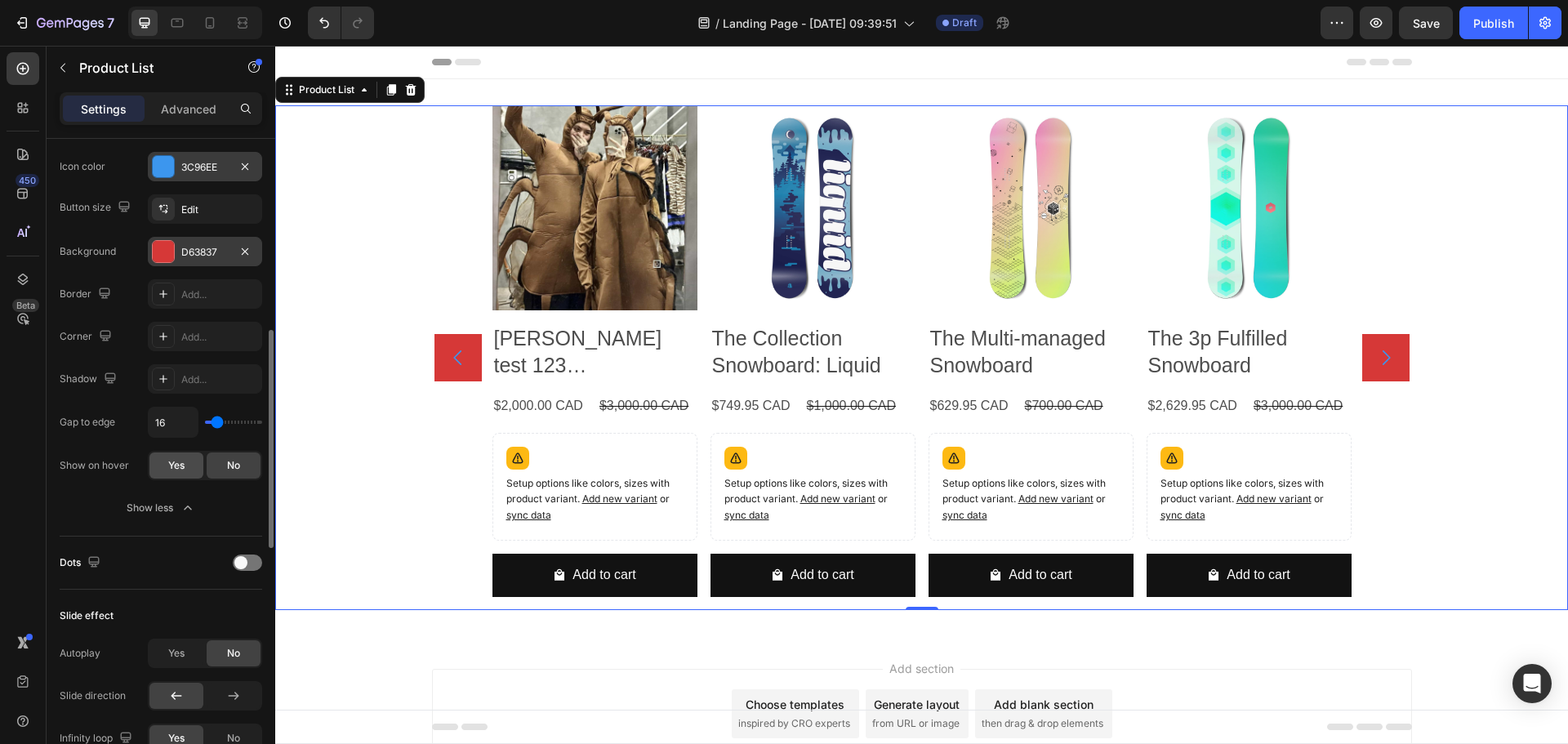
click at [193, 471] on div "Yes" at bounding box center [176, 465] width 54 height 26
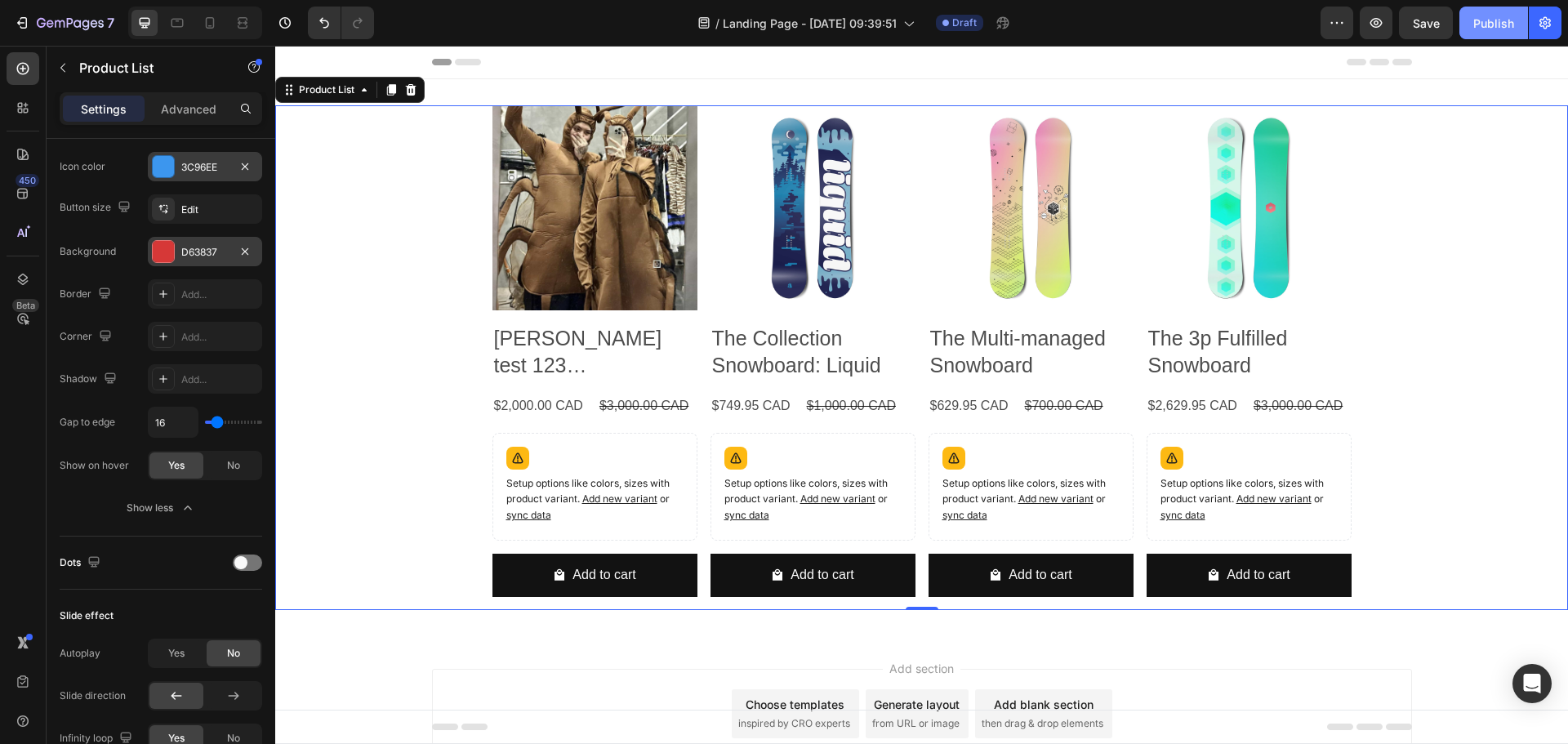
click at [1510, 27] on div "Publish" at bounding box center [1494, 24] width 41 height 17
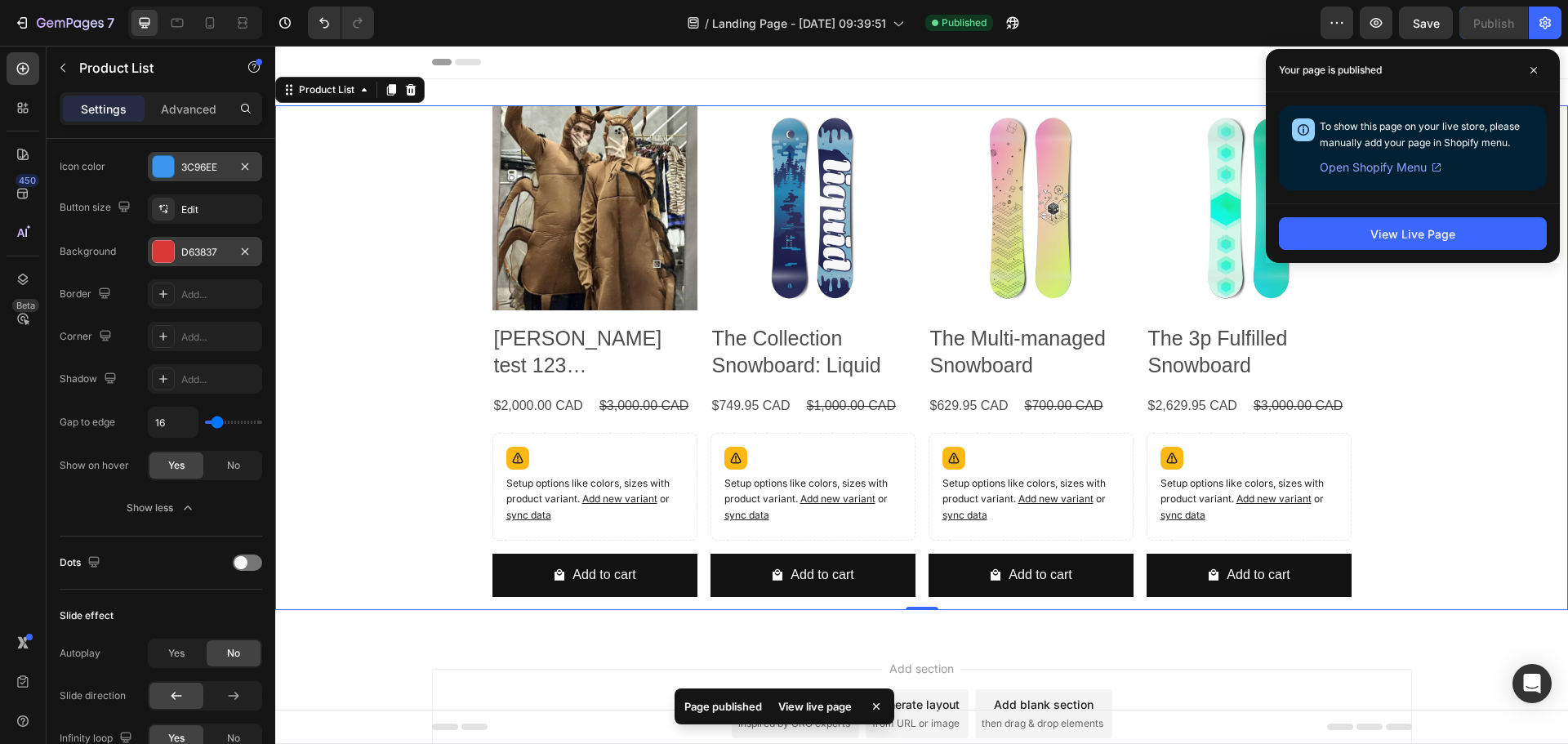
click at [1413, 256] on div "View Live Page" at bounding box center [1413, 233] width 294 height 59
click at [1413, 247] on button "View Live Page" at bounding box center [1413, 233] width 268 height 32
